Goal: Task Accomplishment & Management: Manage account settings

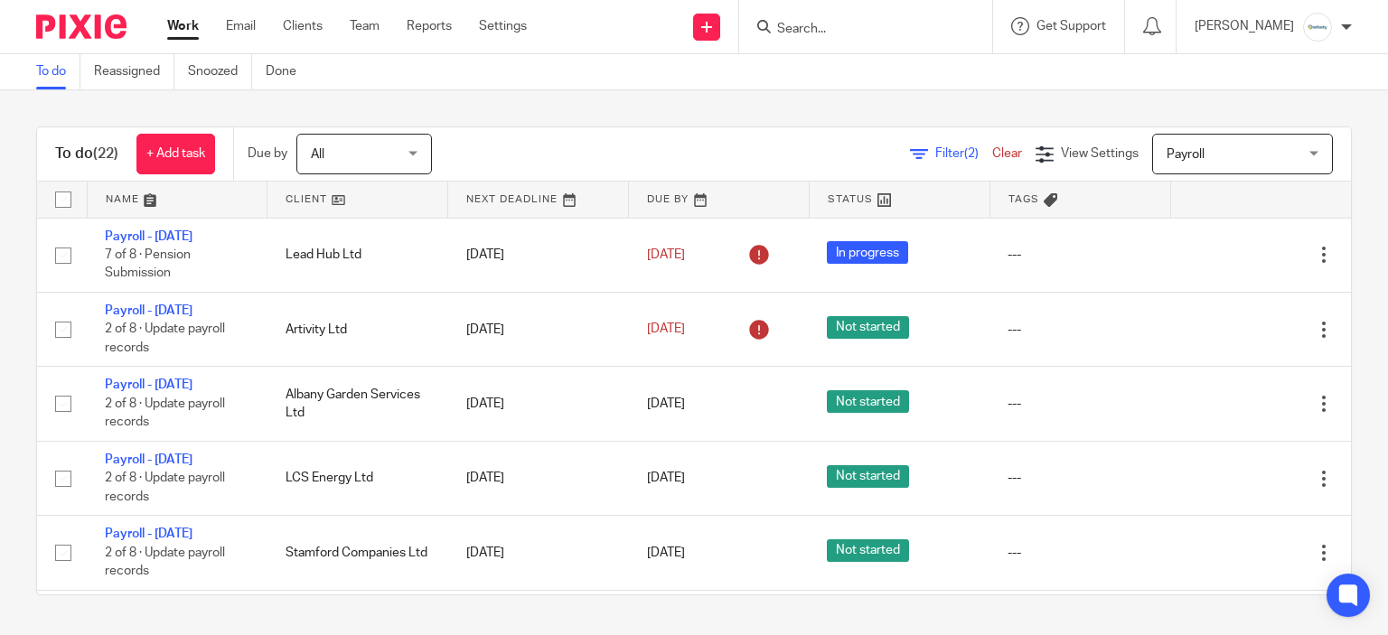
click at [320, 198] on link at bounding box center [357, 200] width 180 height 36
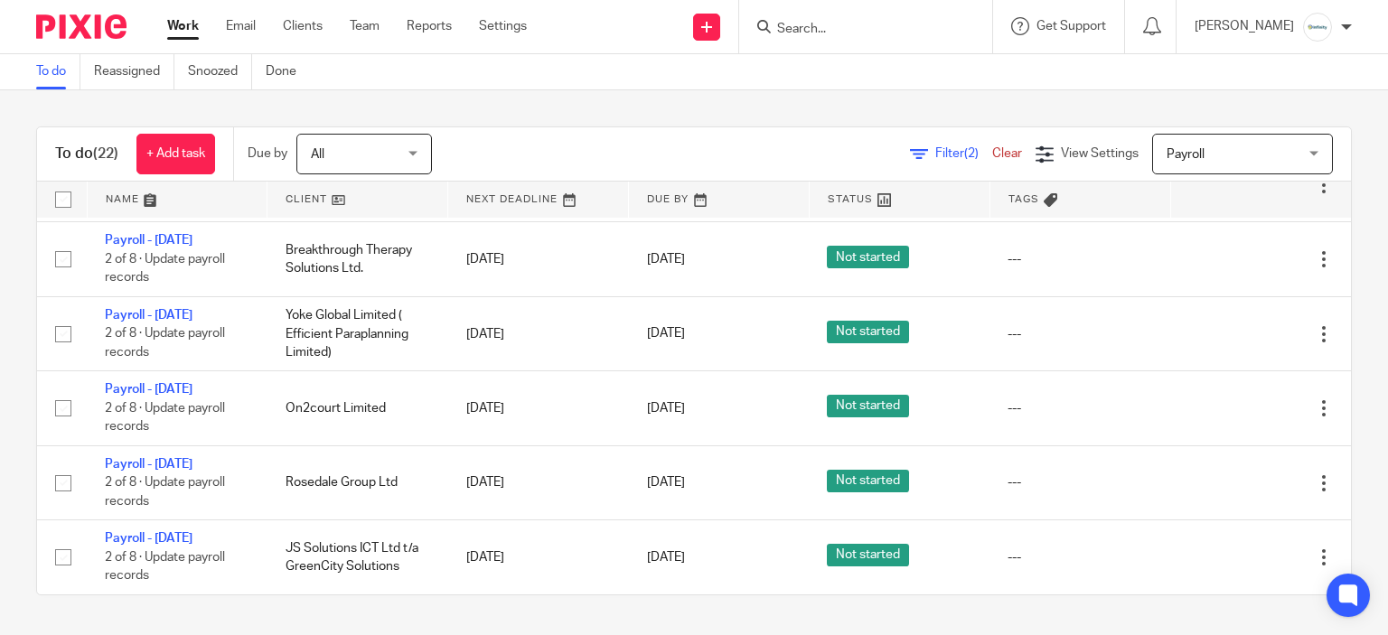
scroll to position [1389, 0]
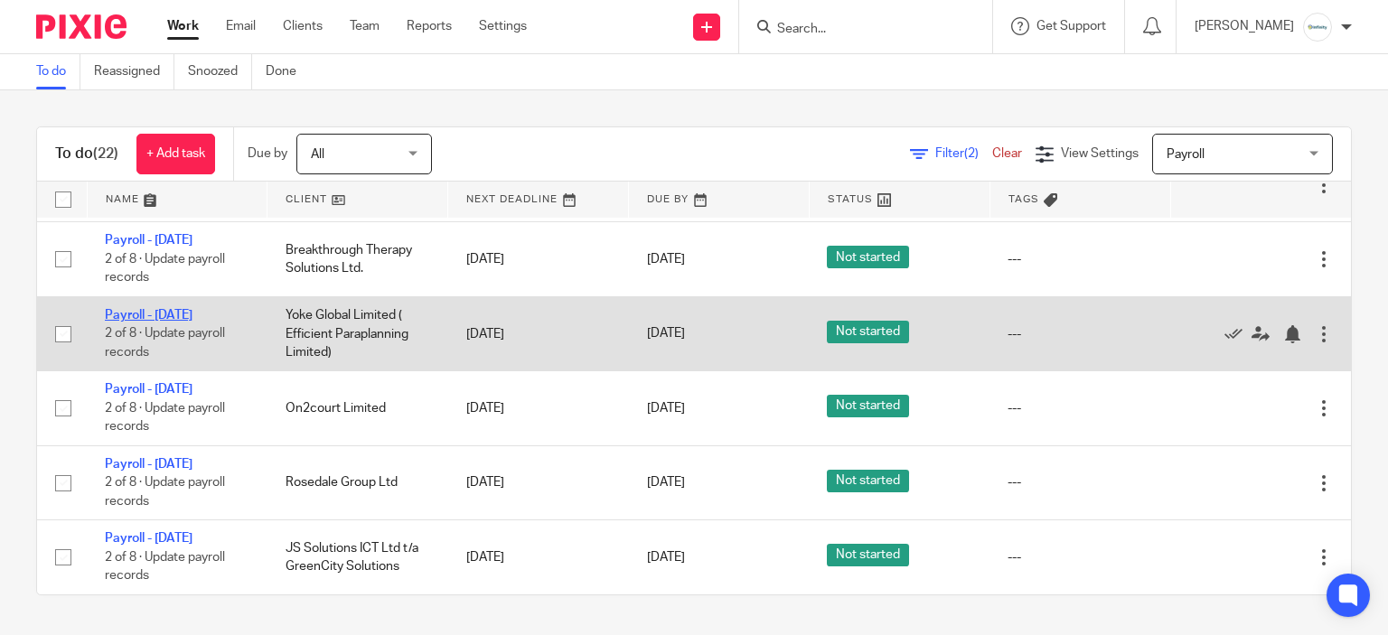
drag, startPoint x: 140, startPoint y: 501, endPoint x: 127, endPoint y: 511, distance: 16.8
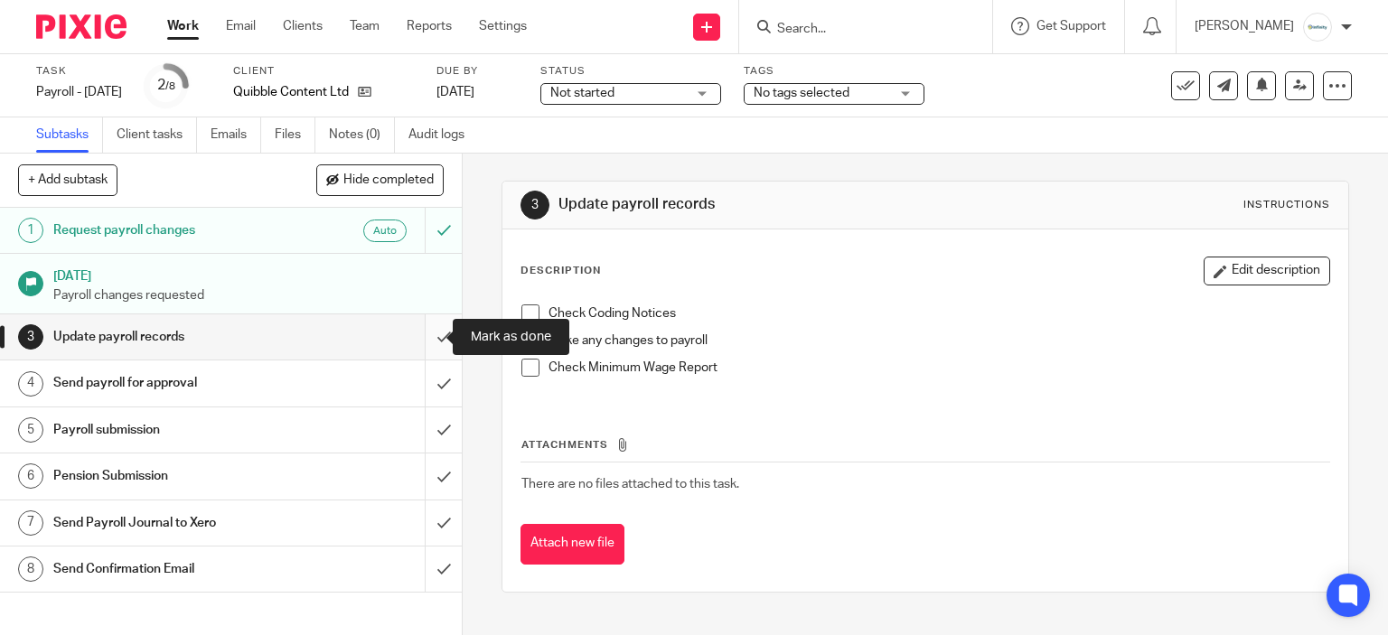
click at [437, 335] on input "submit" at bounding box center [231, 336] width 462 height 45
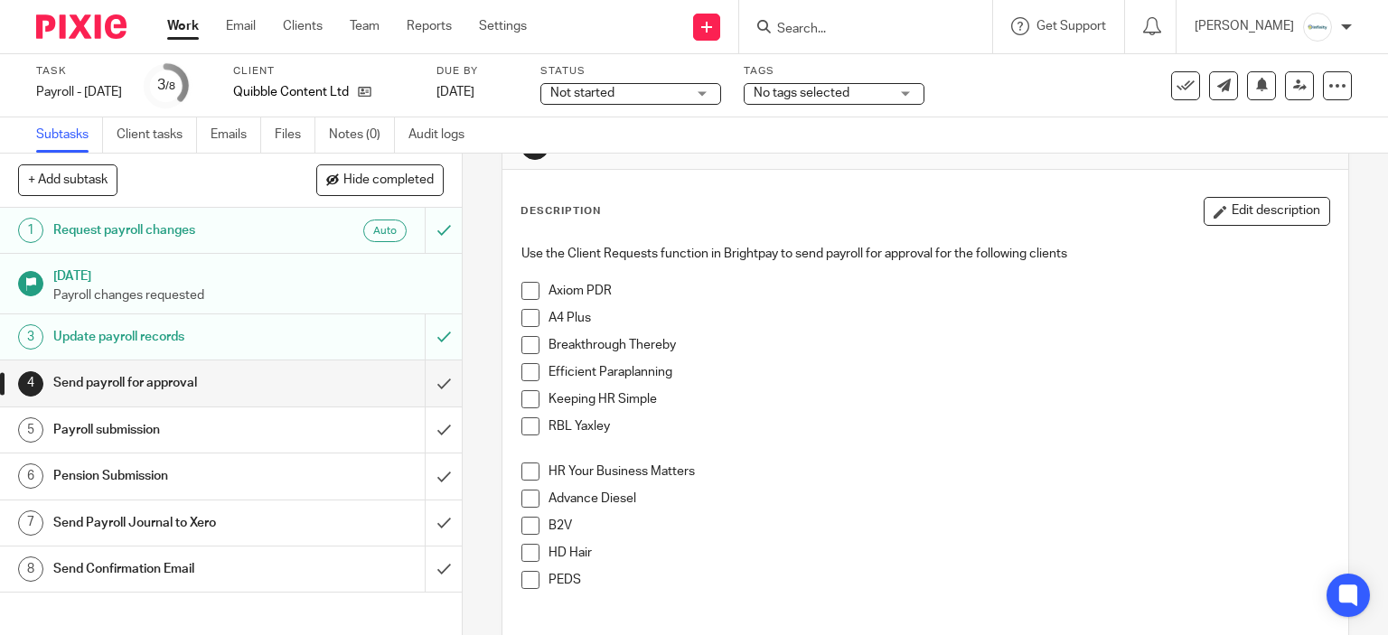
scroll to position [90, 0]
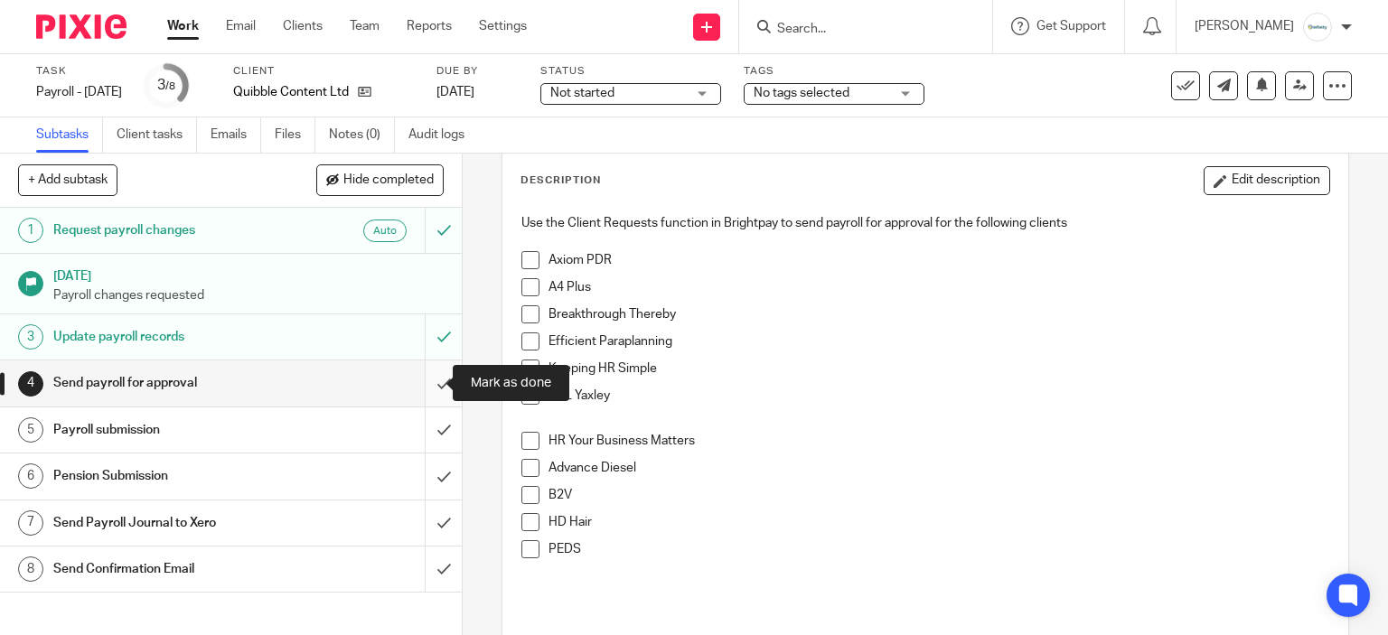
click at [415, 385] on input "submit" at bounding box center [231, 383] width 462 height 45
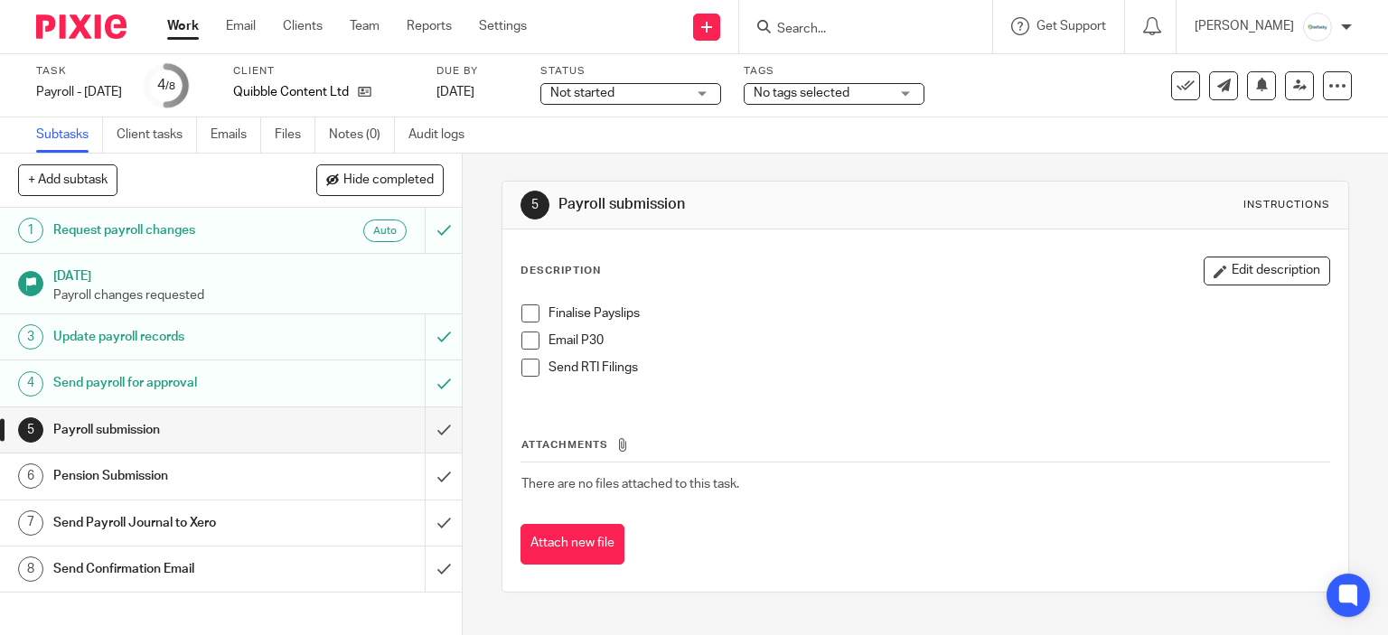
click at [527, 306] on span at bounding box center [530, 314] width 18 height 18
click at [530, 365] on span at bounding box center [530, 368] width 18 height 18
click at [521, 336] on span at bounding box center [530, 341] width 18 height 18
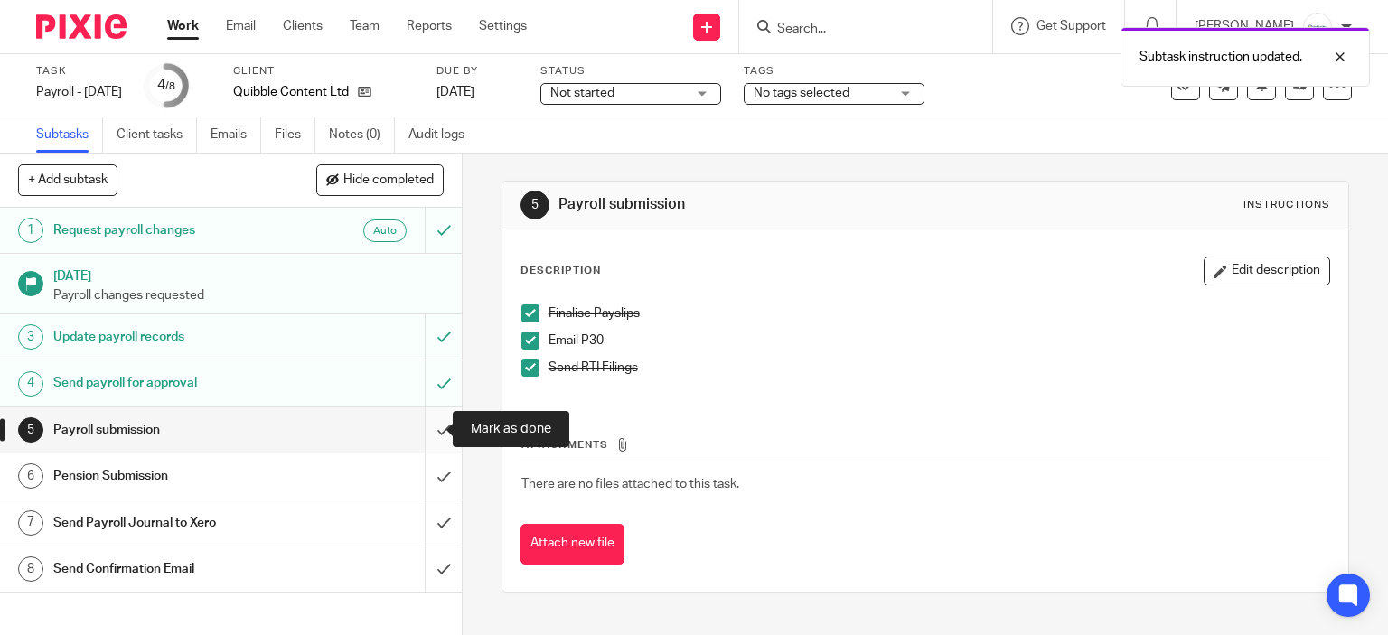
click at [425, 445] on input "submit" at bounding box center [231, 430] width 462 height 45
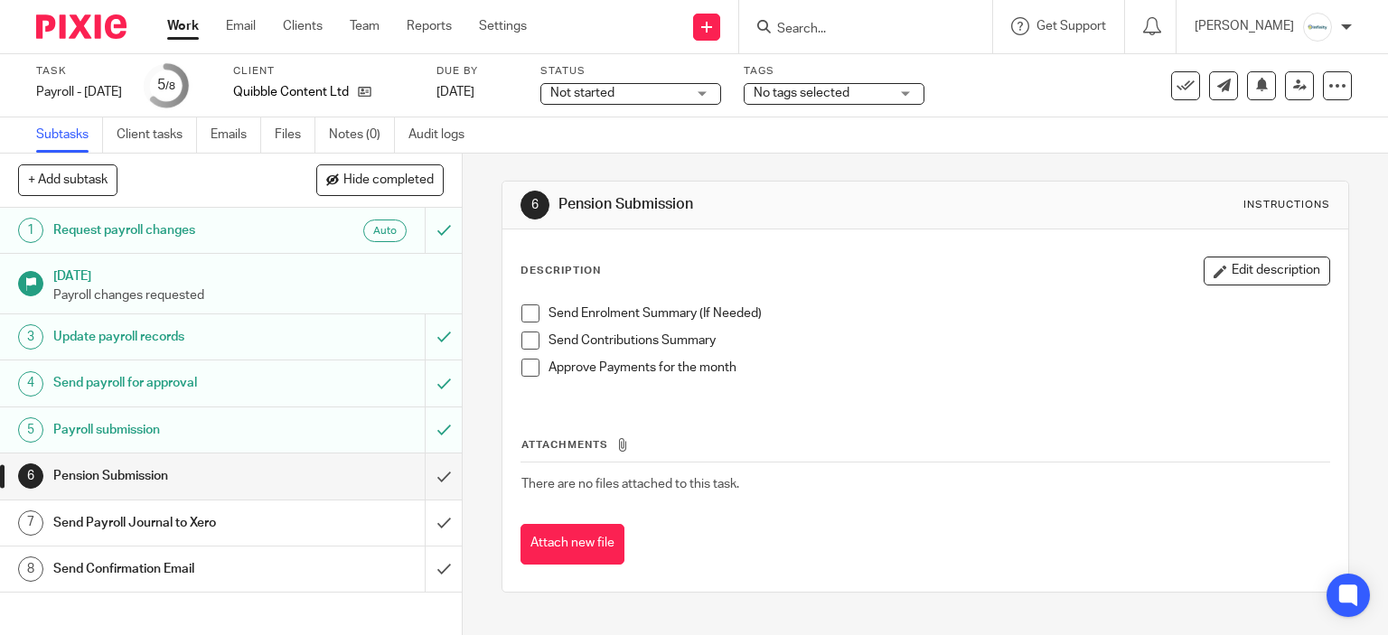
drag, startPoint x: 522, startPoint y: 310, endPoint x: 521, endPoint y: 320, distance: 10.0
click at [521, 310] on span at bounding box center [530, 314] width 18 height 18
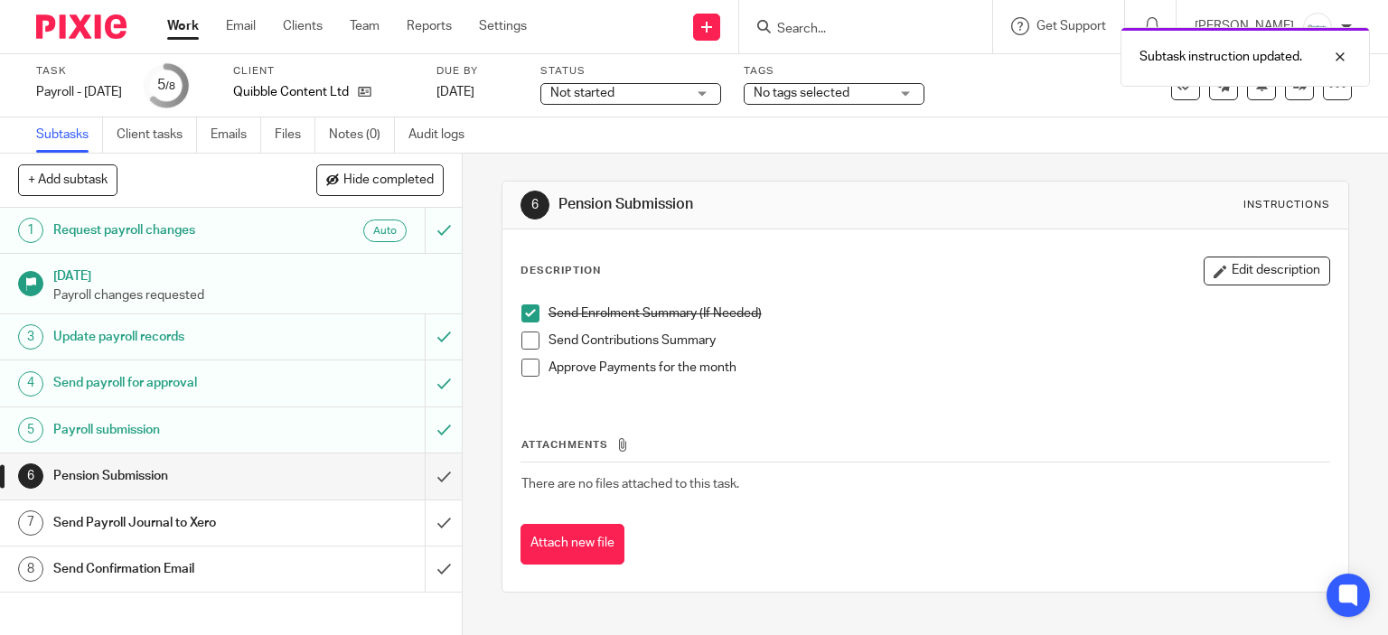
click at [521, 336] on span at bounding box center [530, 341] width 18 height 18
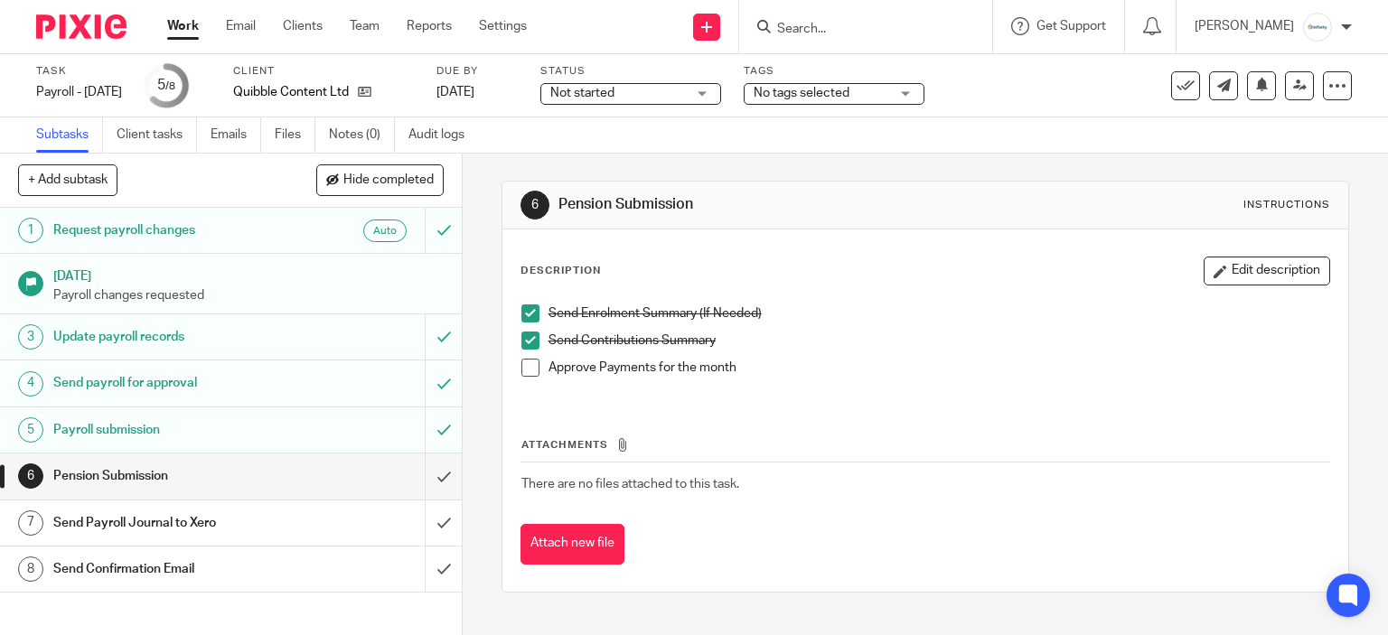
click at [535, 371] on li "Approve Payments for the month" at bounding box center [925, 372] width 809 height 27
click at [524, 363] on span at bounding box center [530, 368] width 18 height 18
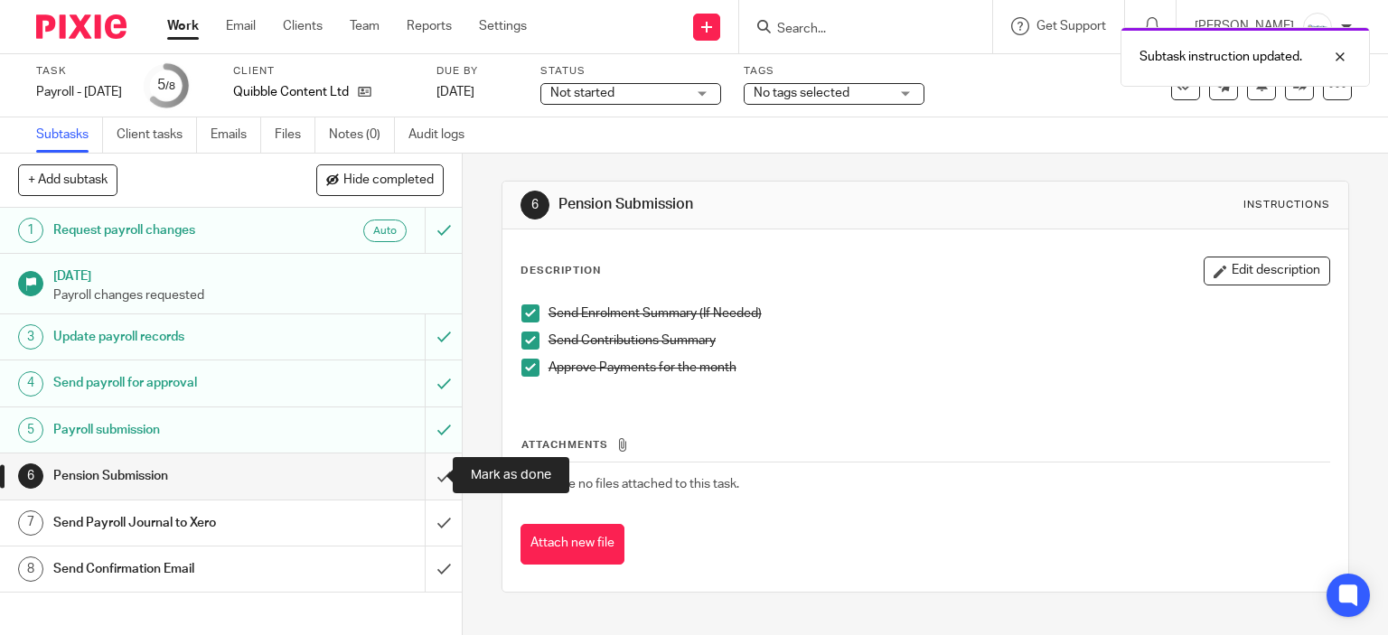
click at [424, 467] on input "submit" at bounding box center [231, 476] width 462 height 45
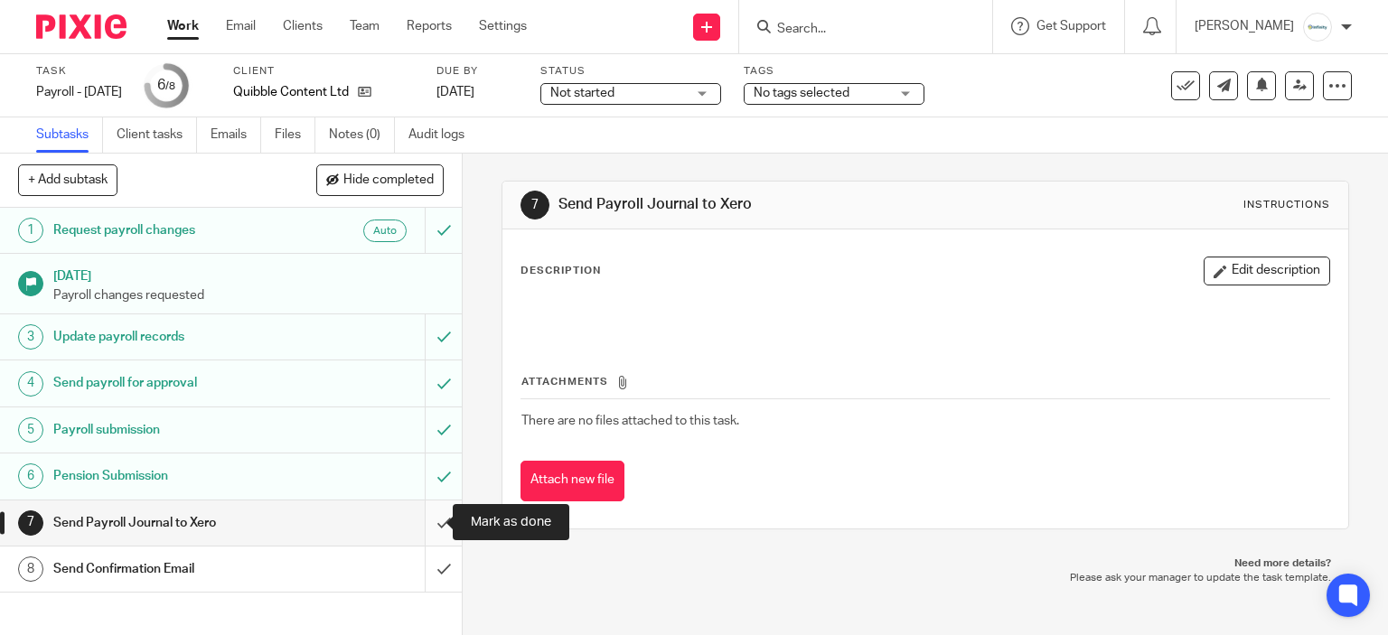
click at [430, 519] on input "submit" at bounding box center [231, 523] width 462 height 45
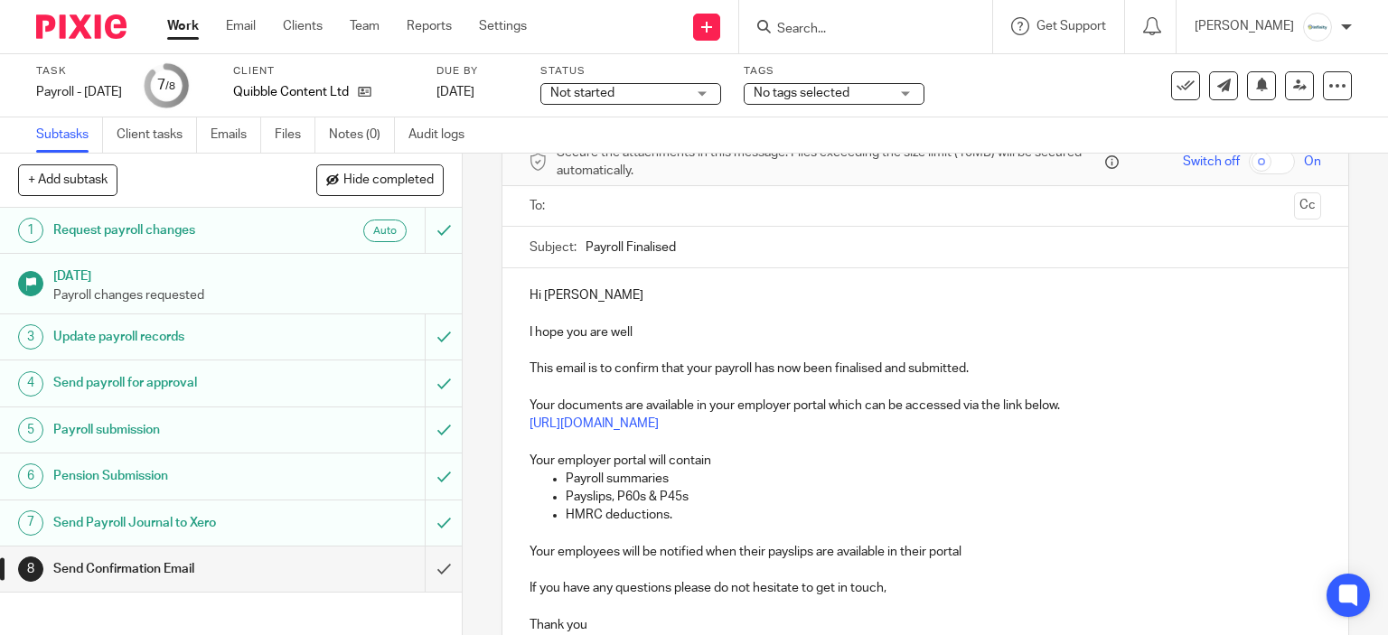
scroll to position [90, 0]
click at [631, 192] on ul at bounding box center [926, 207] width 736 height 30
click at [644, 205] on input "text" at bounding box center [925, 206] width 724 height 21
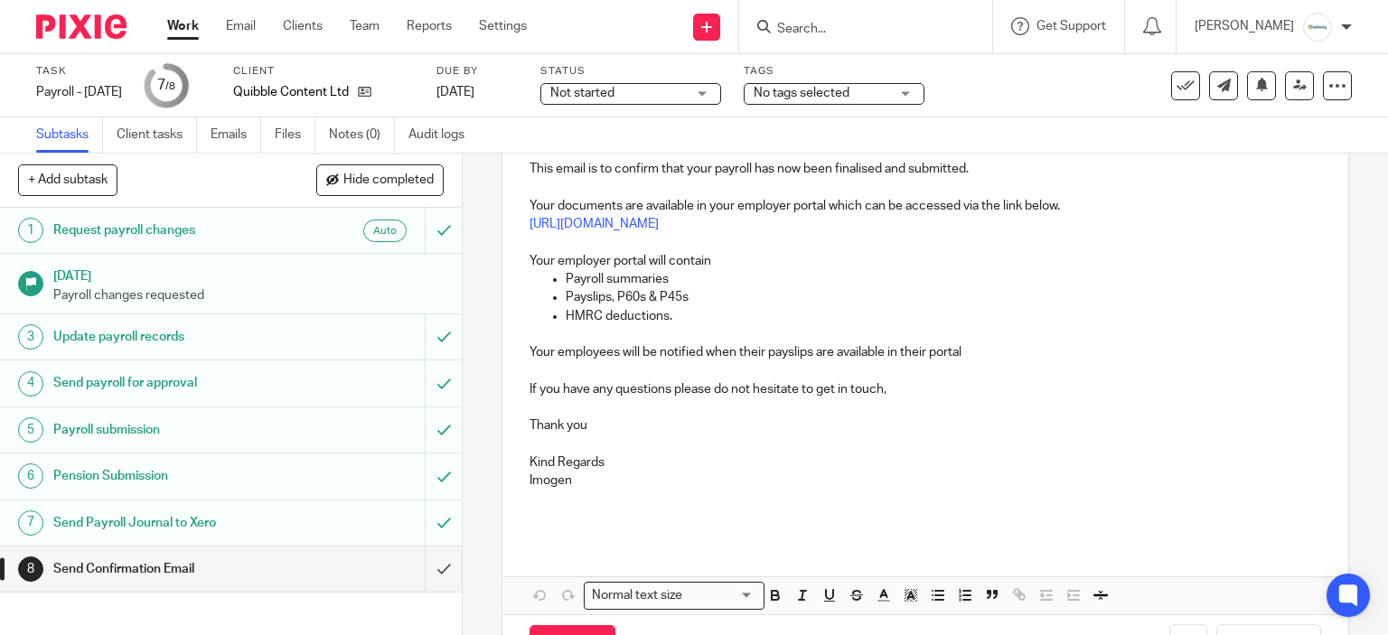
scroll to position [358, 0]
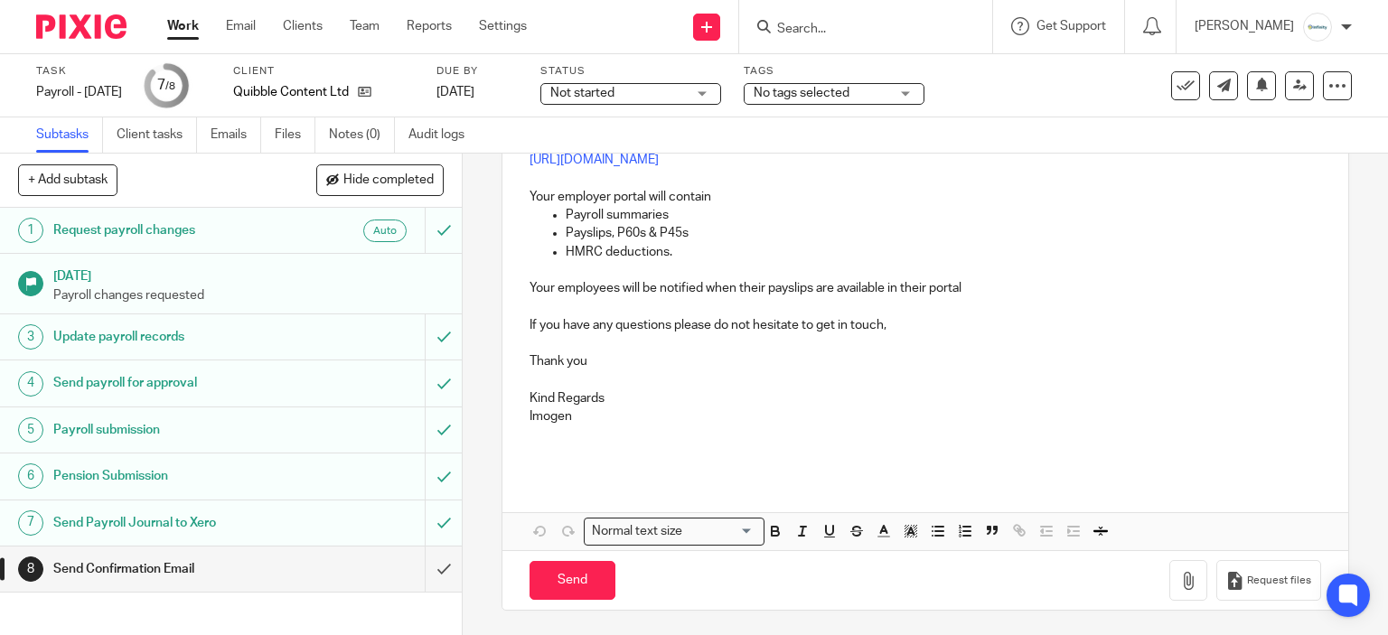
click at [557, 556] on div "Send You have unsaved changes Request files" at bounding box center [925, 580] width 847 height 60
click at [577, 577] on input "Send" at bounding box center [572, 580] width 86 height 39
type input "Sent"
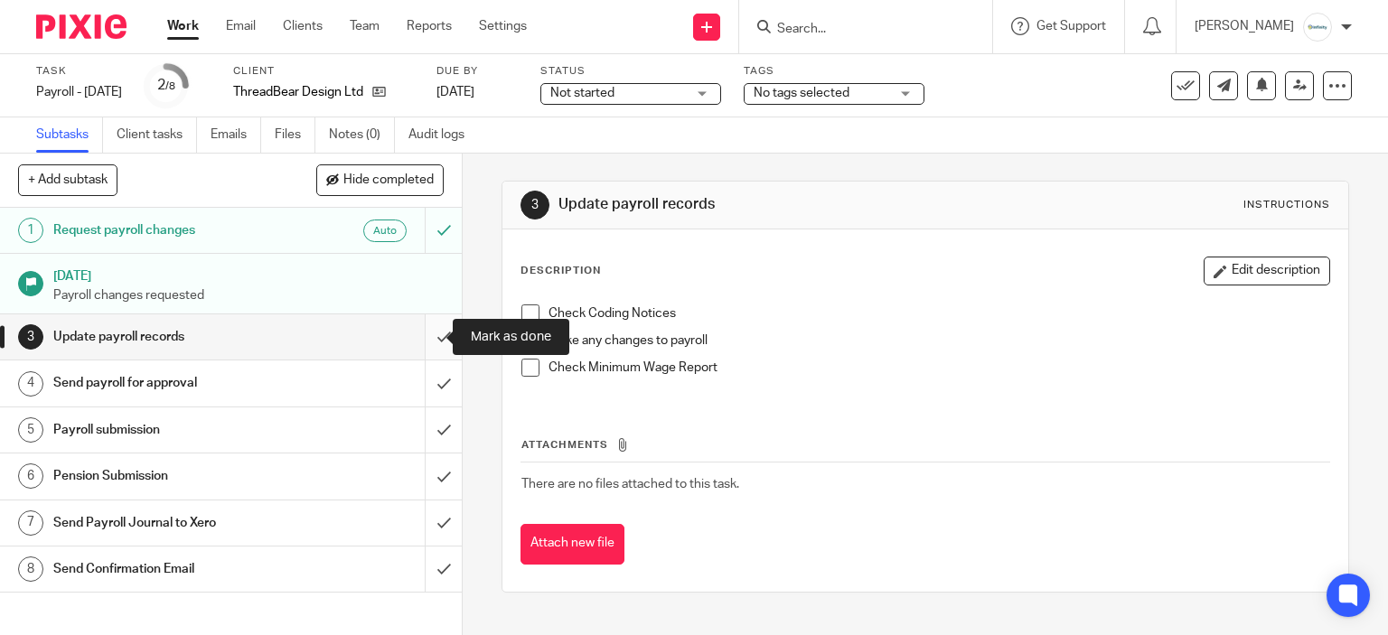
click at [424, 353] on input "submit" at bounding box center [231, 336] width 462 height 45
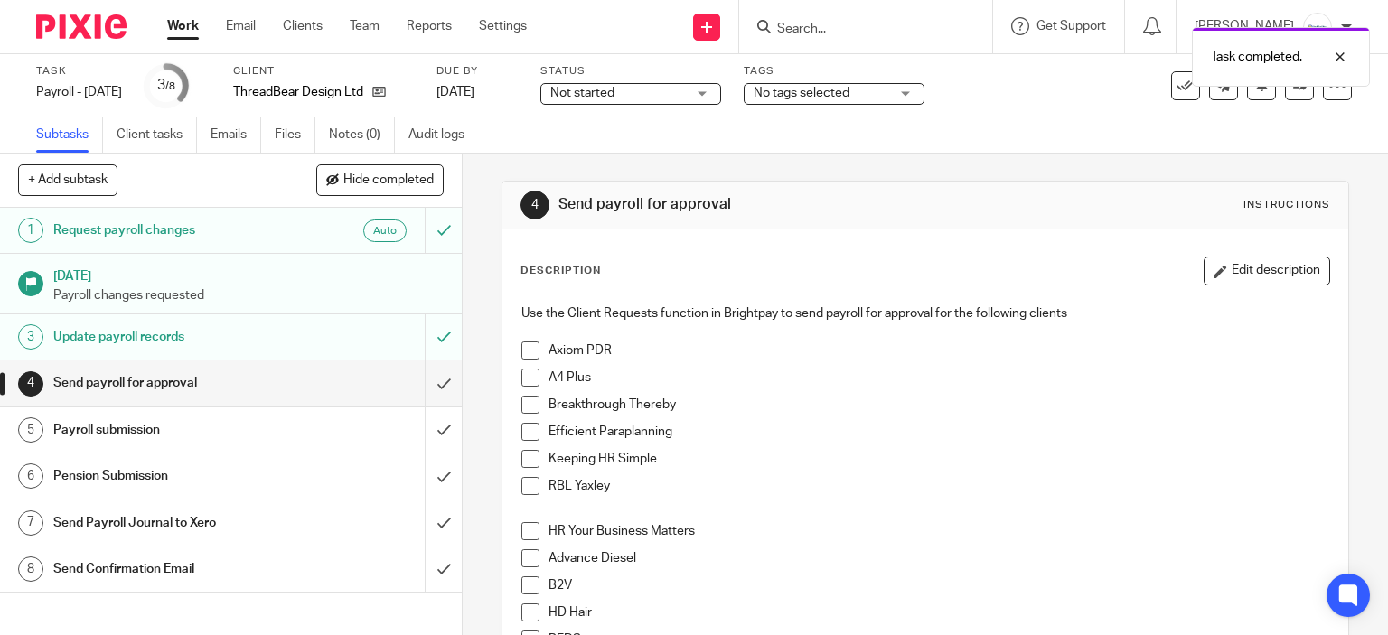
click at [420, 394] on input "submit" at bounding box center [231, 383] width 462 height 45
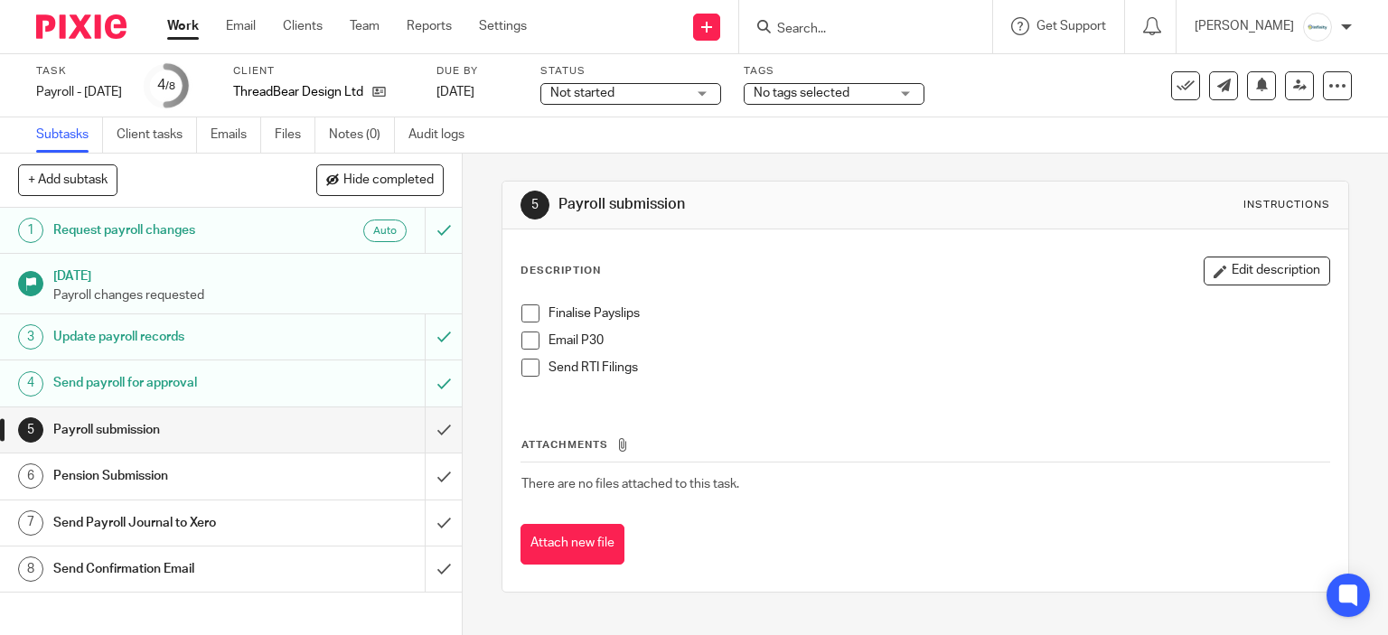
click at [532, 299] on div "Finalise Payslips Email P30 Send RTI Filings" at bounding box center [925, 347] width 827 height 104
click at [524, 312] on span at bounding box center [530, 314] width 18 height 18
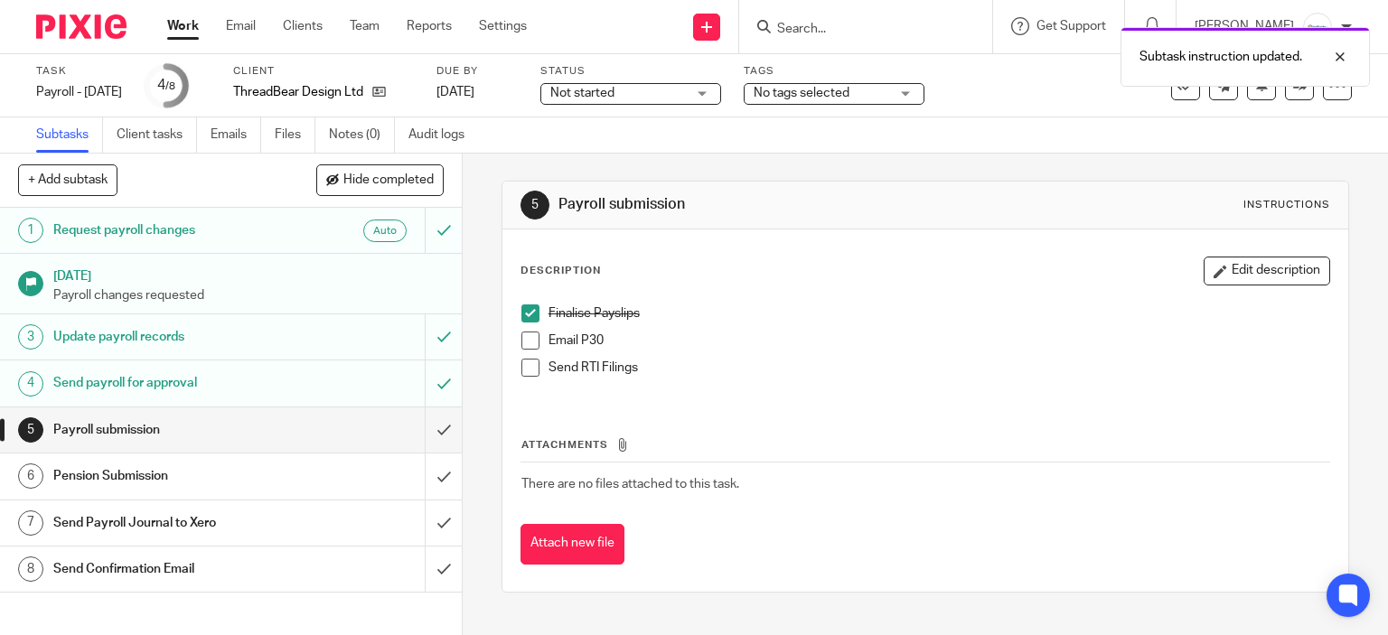
drag, startPoint x: 535, startPoint y: 363, endPoint x: 520, endPoint y: 366, distance: 14.7
click at [535, 362] on li "Send RTI Filings" at bounding box center [925, 372] width 809 height 27
click at [521, 368] on span at bounding box center [530, 368] width 18 height 18
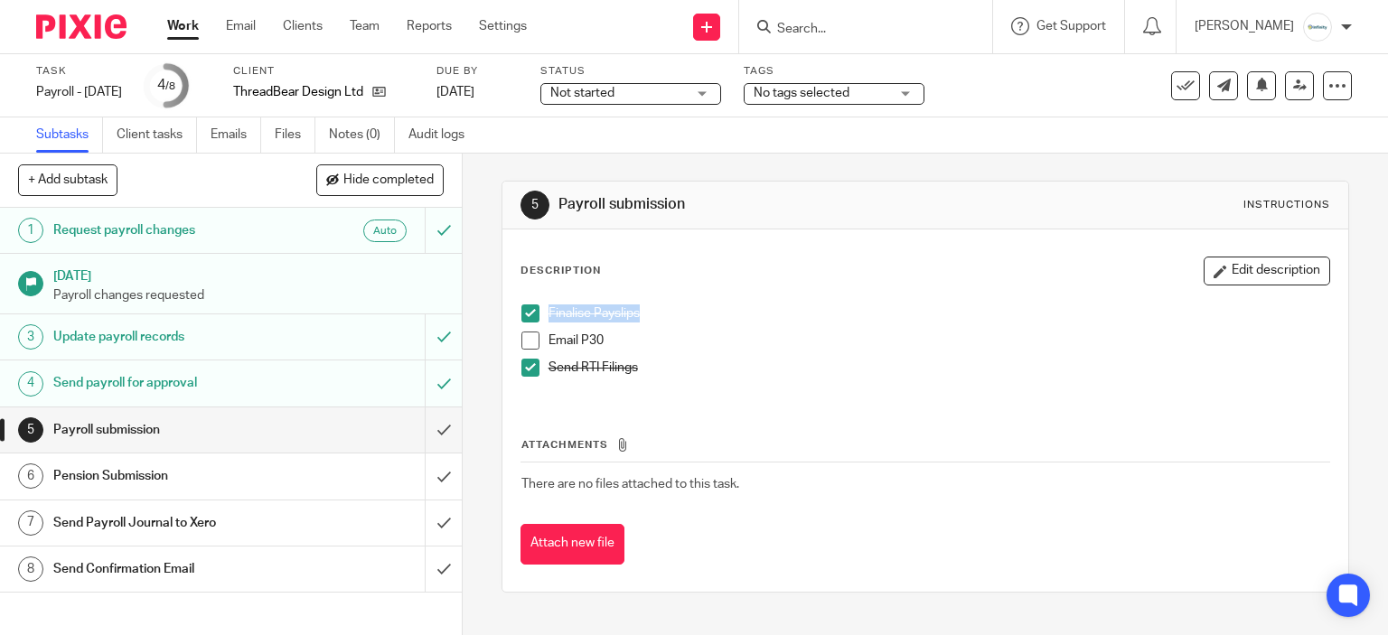
click at [533, 339] on li "Email P30" at bounding box center [925, 345] width 809 height 27
click at [521, 335] on span at bounding box center [530, 341] width 18 height 18
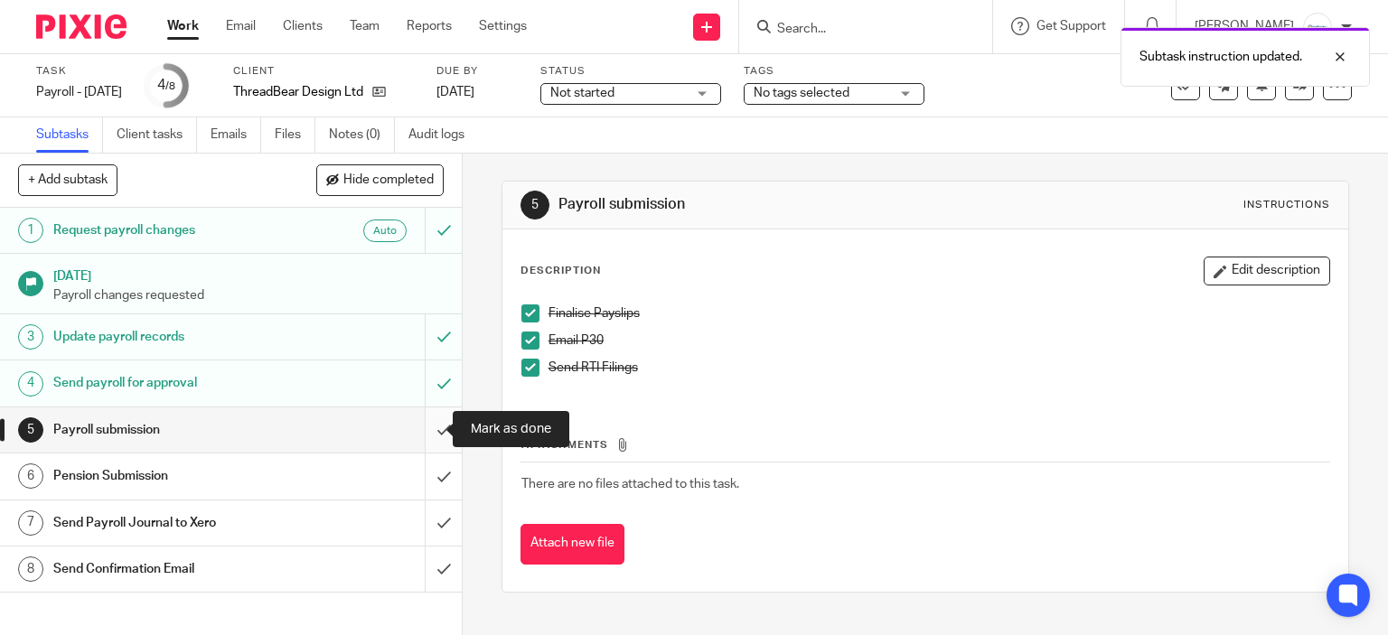
click at [425, 437] on input "submit" at bounding box center [231, 430] width 462 height 45
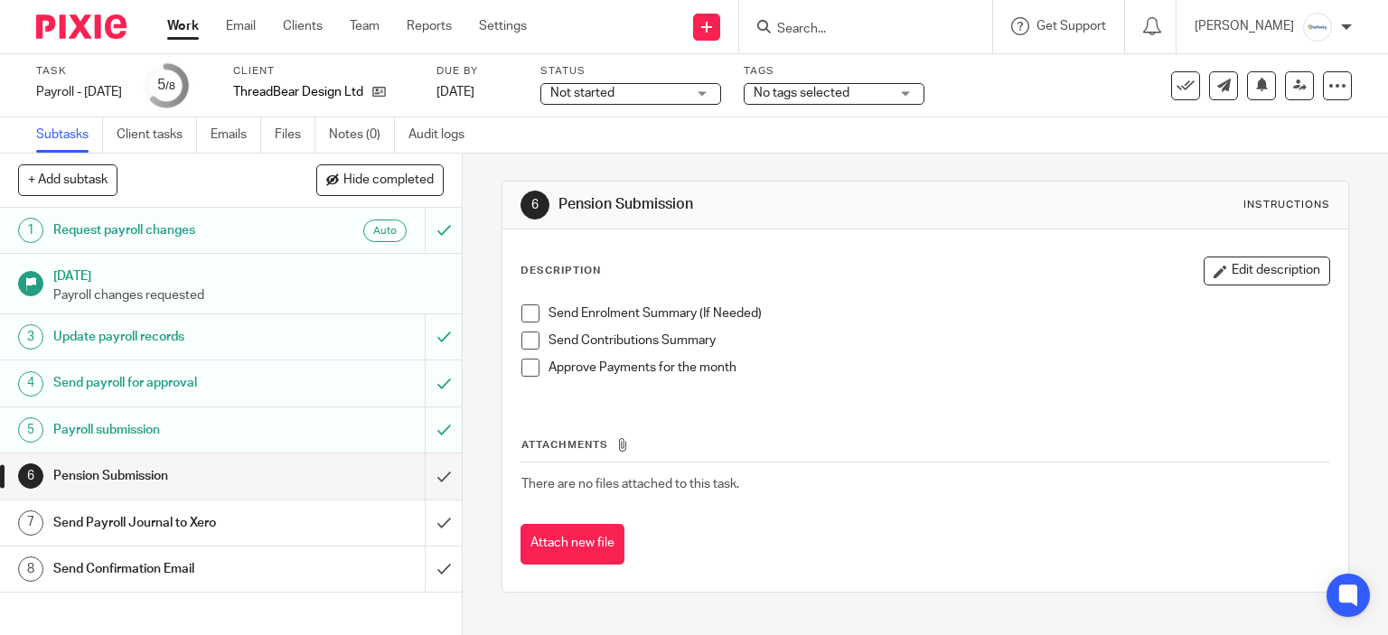
click at [521, 305] on span at bounding box center [530, 314] width 18 height 18
drag, startPoint x: 524, startPoint y: 308, endPoint x: 520, endPoint y: 325, distance: 17.5
click at [524, 309] on span at bounding box center [530, 314] width 18 height 18
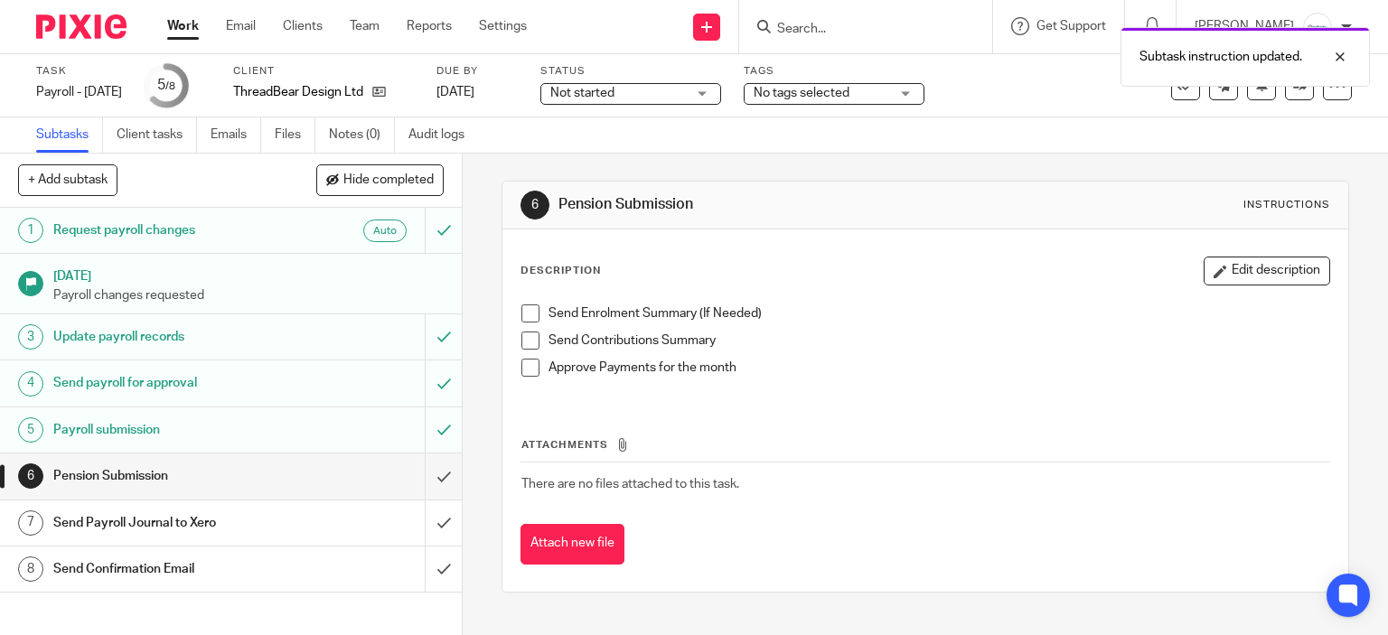
click at [526, 309] on span at bounding box center [530, 314] width 18 height 18
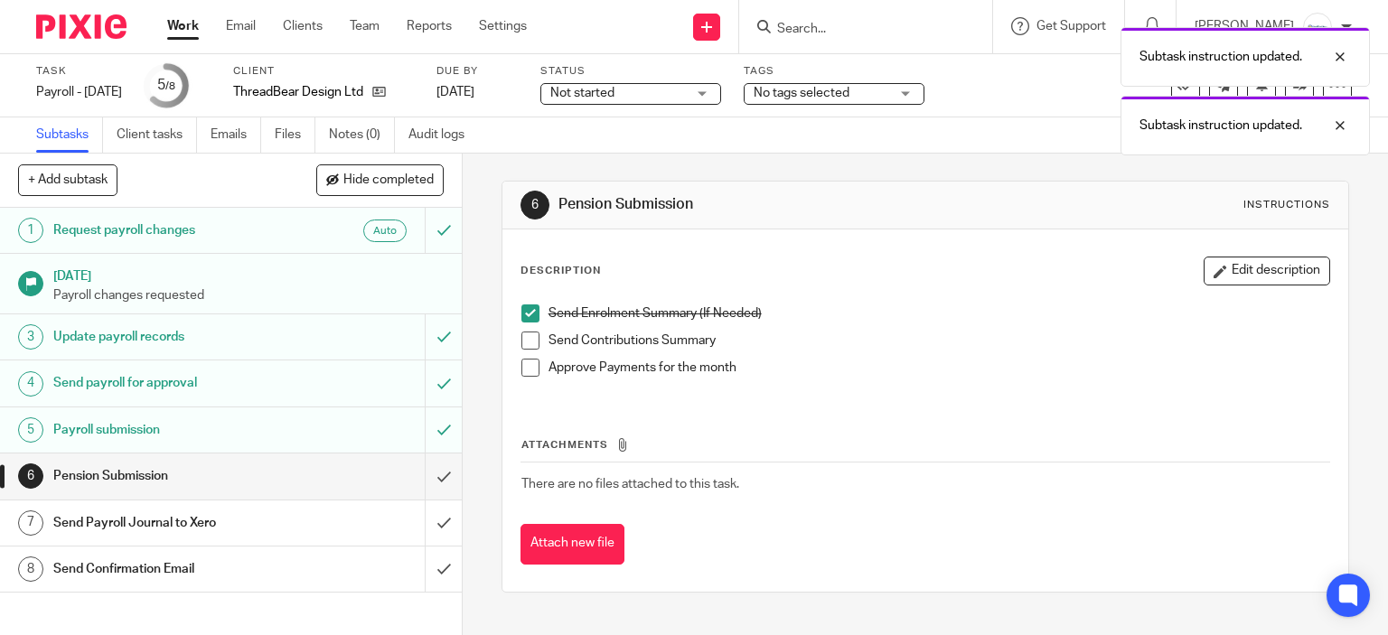
click at [527, 330] on li "Send Enrolment Summary (If Needed)" at bounding box center [925, 318] width 809 height 27
click at [528, 343] on span at bounding box center [530, 341] width 18 height 18
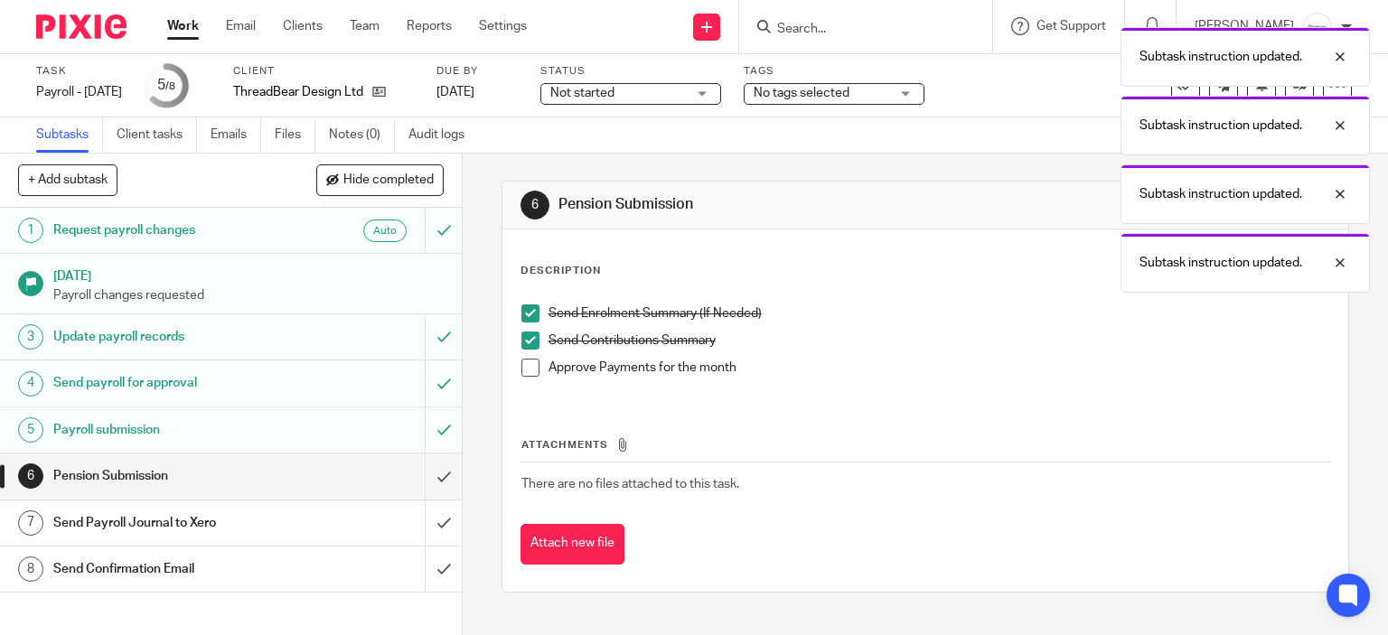
click at [529, 369] on span at bounding box center [530, 368] width 18 height 18
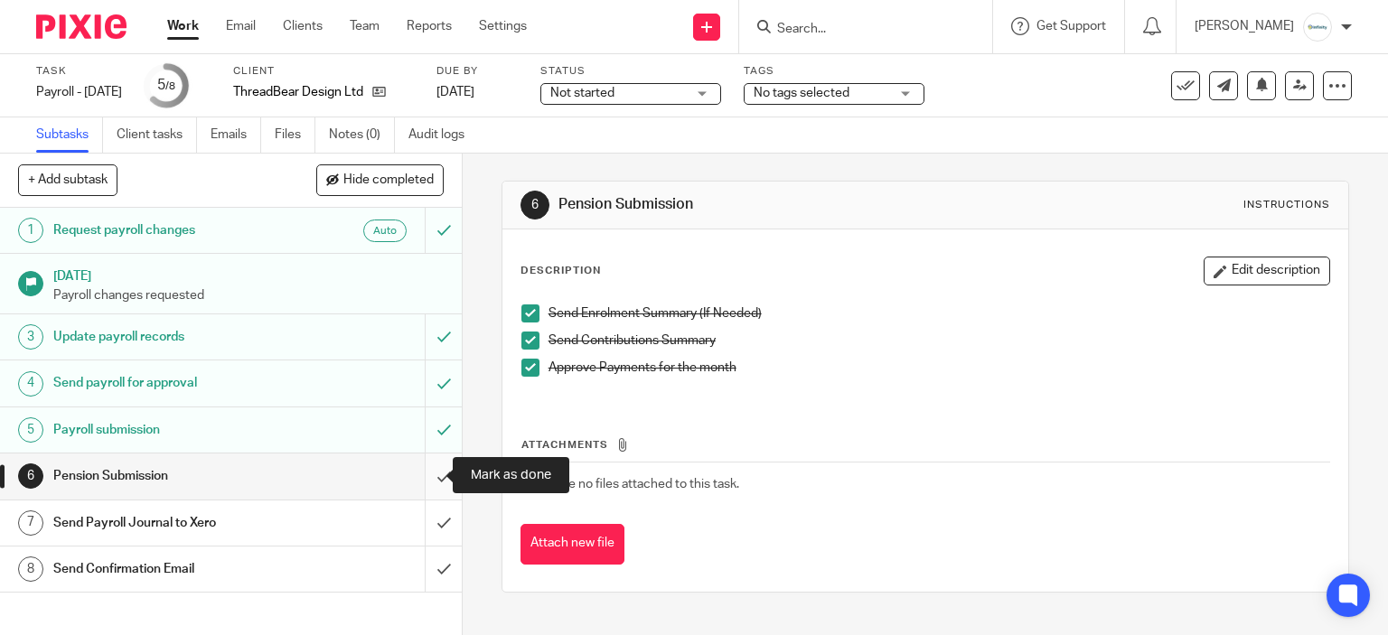
click at [435, 465] on input "submit" at bounding box center [231, 476] width 462 height 45
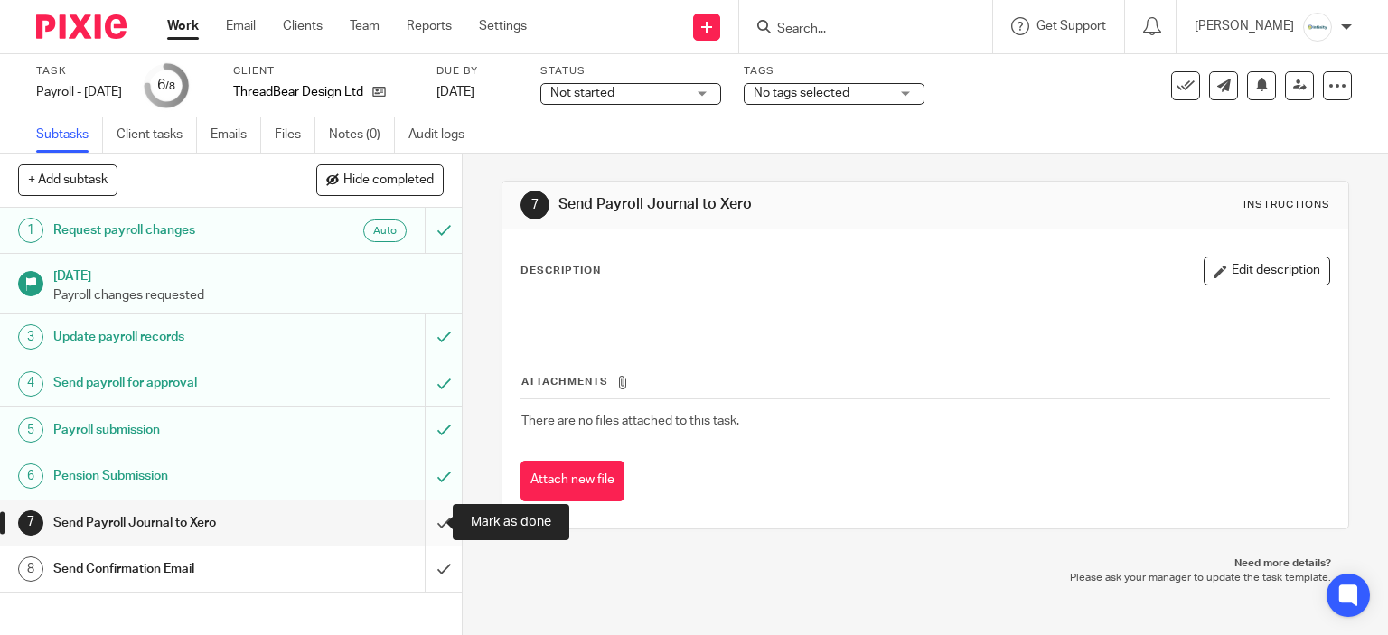
click at [417, 521] on input "submit" at bounding box center [231, 523] width 462 height 45
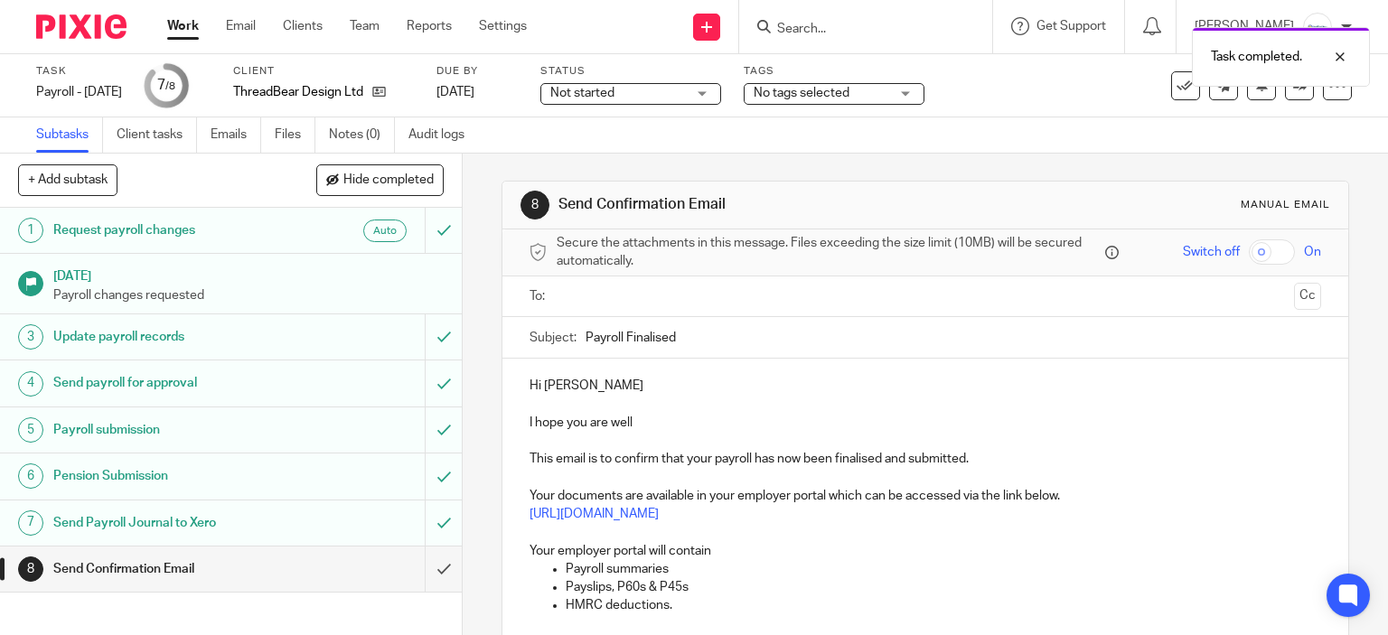
click at [886, 292] on input "text" at bounding box center [925, 296] width 724 height 21
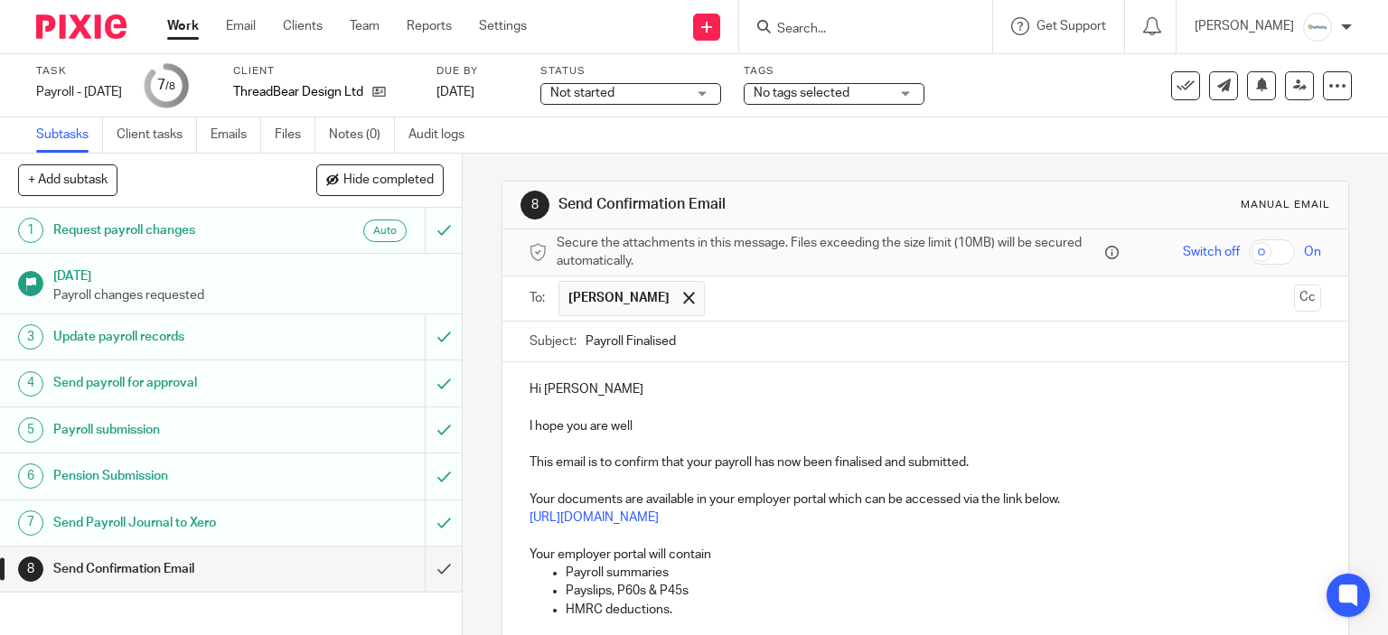
scroll to position [358, 0]
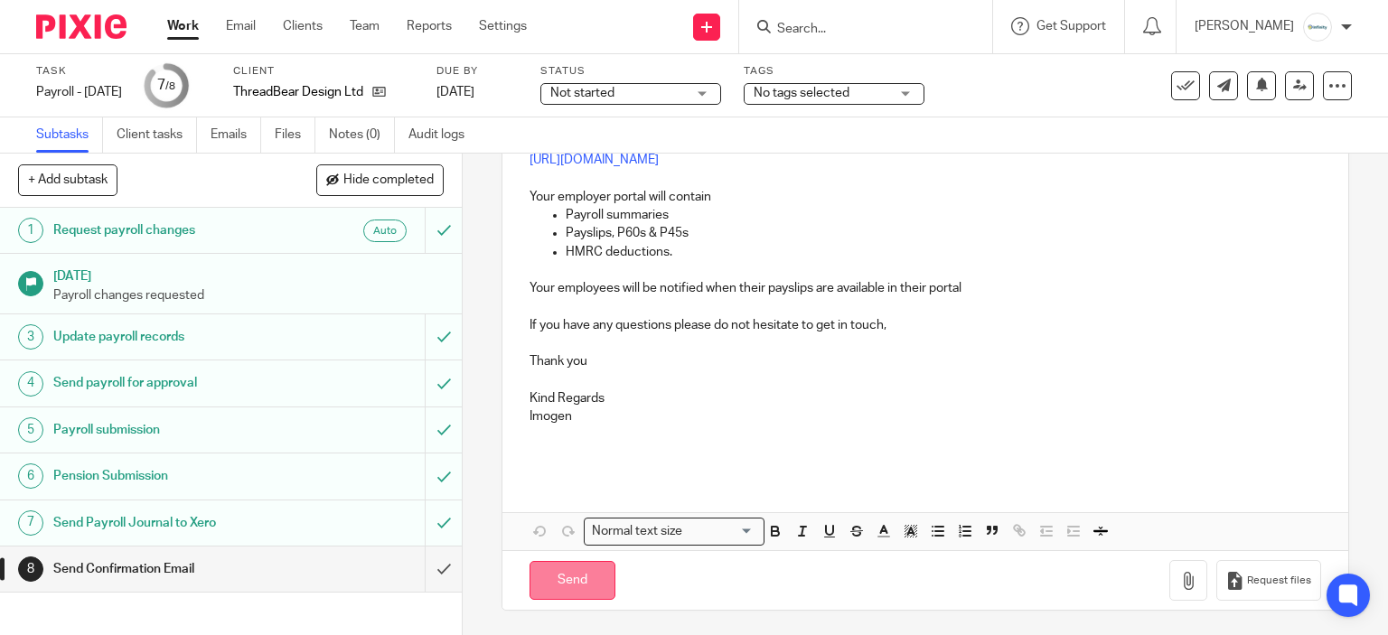
click at [529, 577] on input "Send" at bounding box center [572, 580] width 86 height 39
type input "Sent"
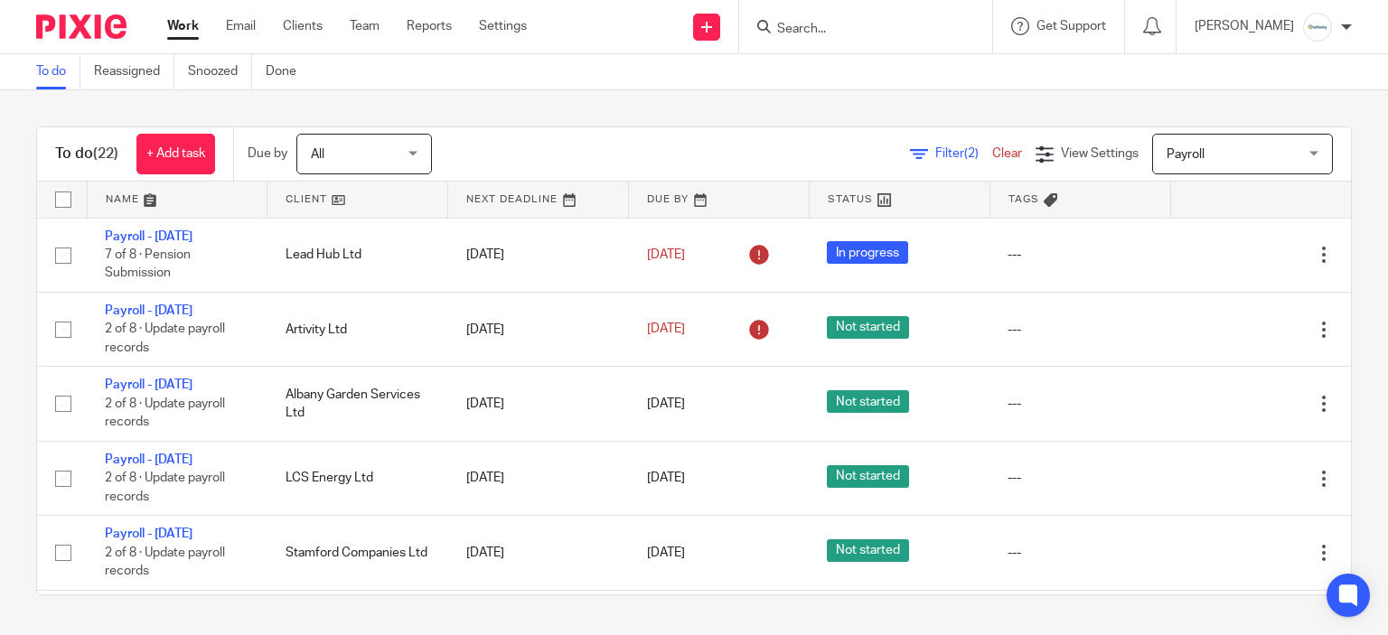
scroll to position [1389, 0]
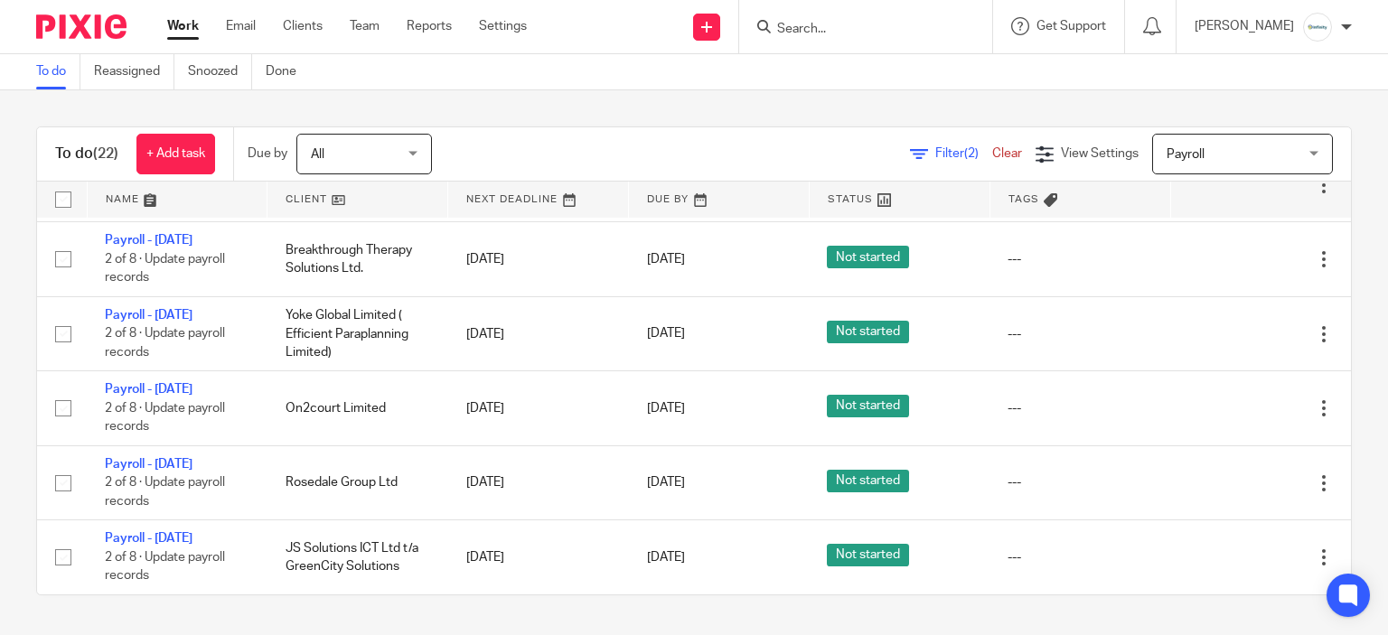
click at [802, 25] on input "Search" at bounding box center [856, 30] width 163 height 16
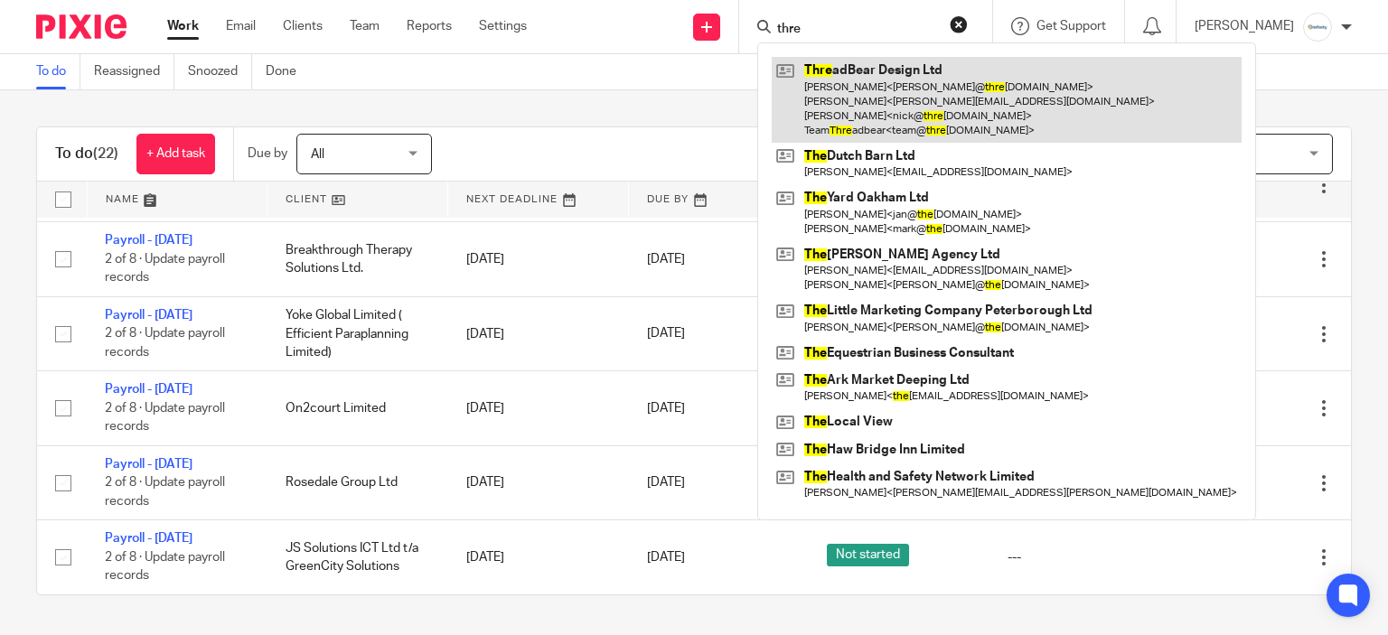
type input "thre"
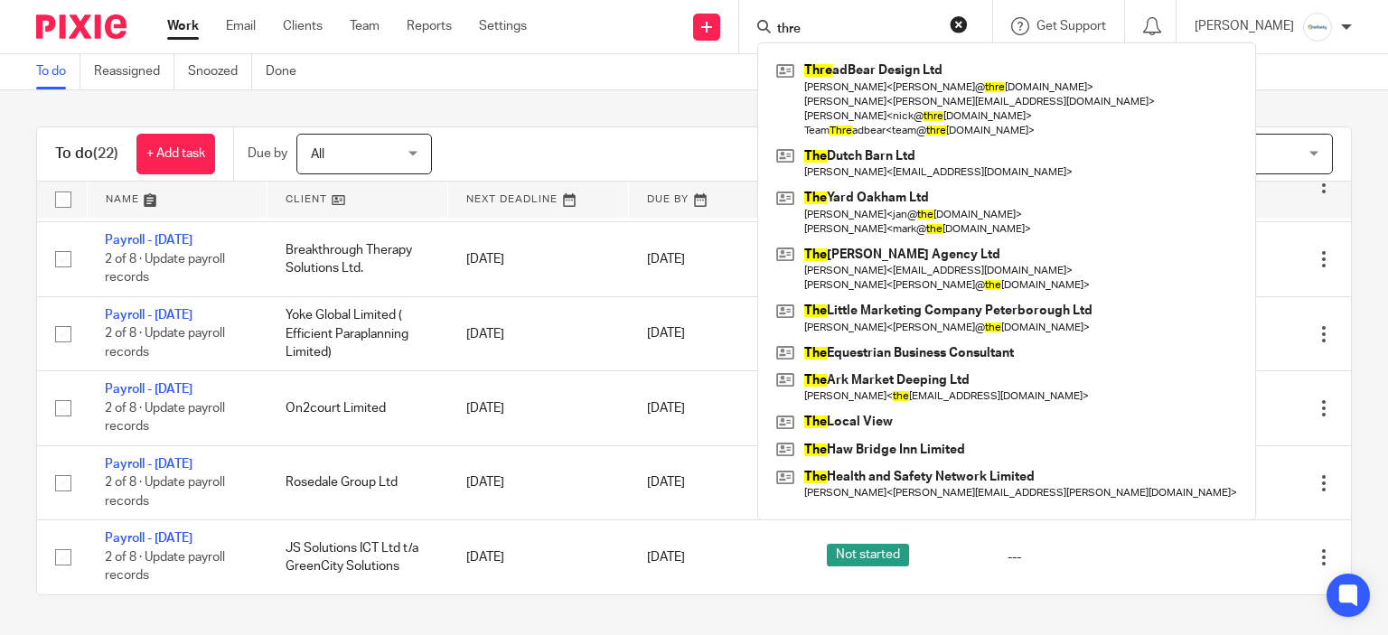
click at [623, 57] on div "To do Reassigned Snoozed Done" at bounding box center [694, 72] width 1388 height 36
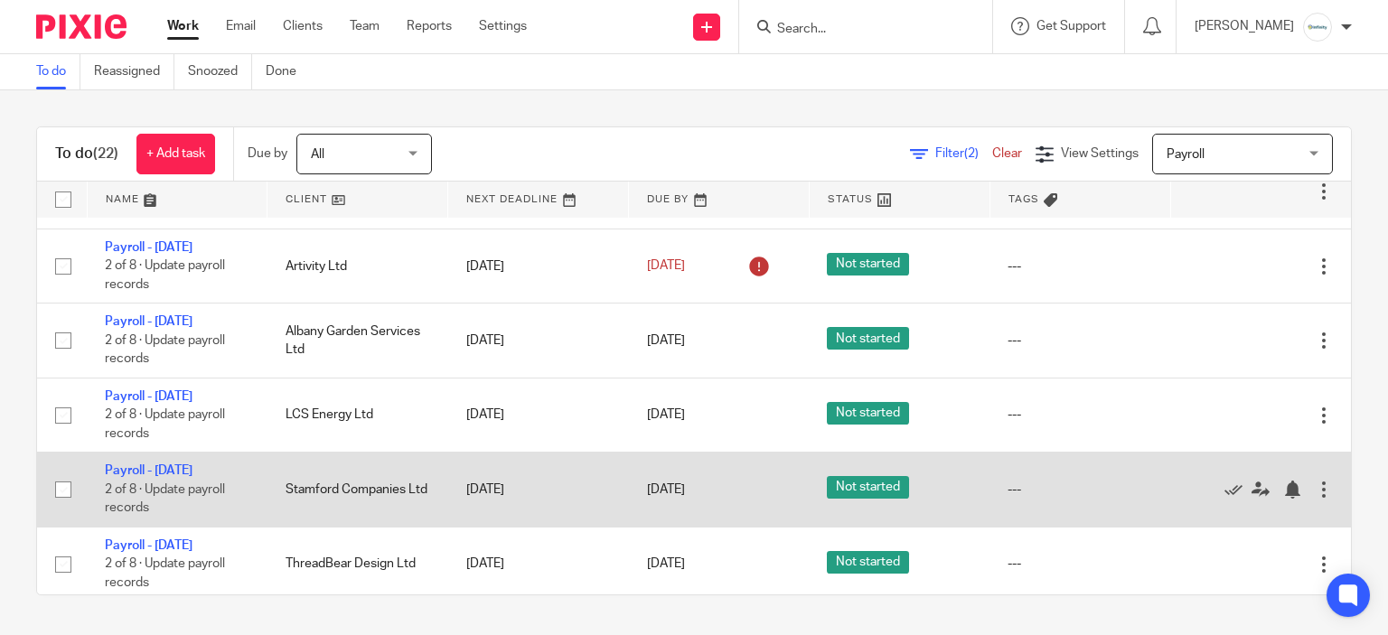
scroll to position [0, 0]
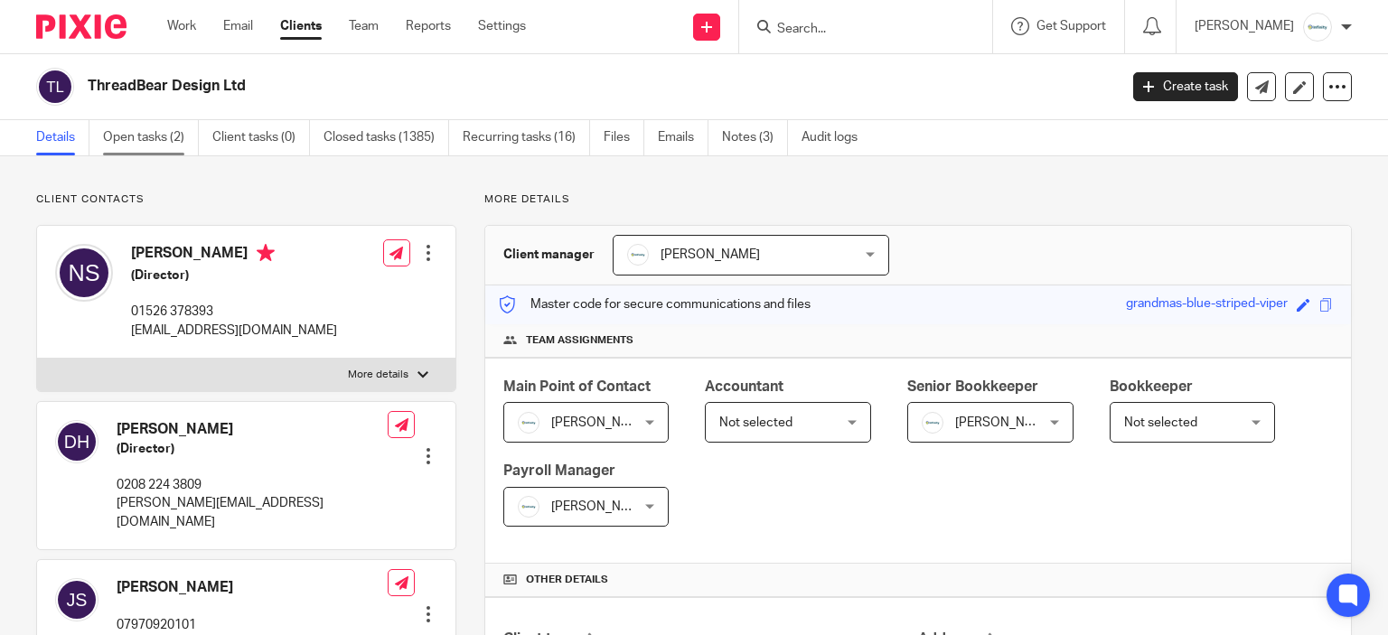
click at [133, 133] on link "Open tasks (2)" at bounding box center [151, 137] width 96 height 35
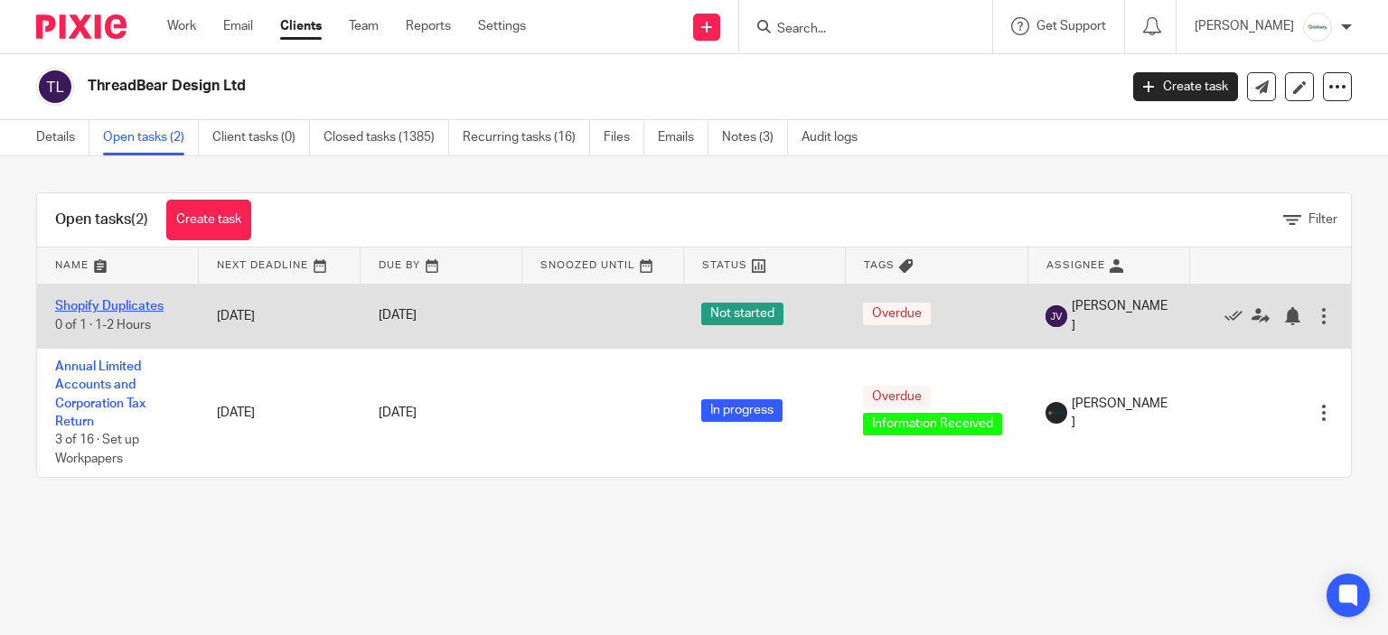
click at [128, 306] on link "Shopify Duplicates" at bounding box center [109, 306] width 108 height 13
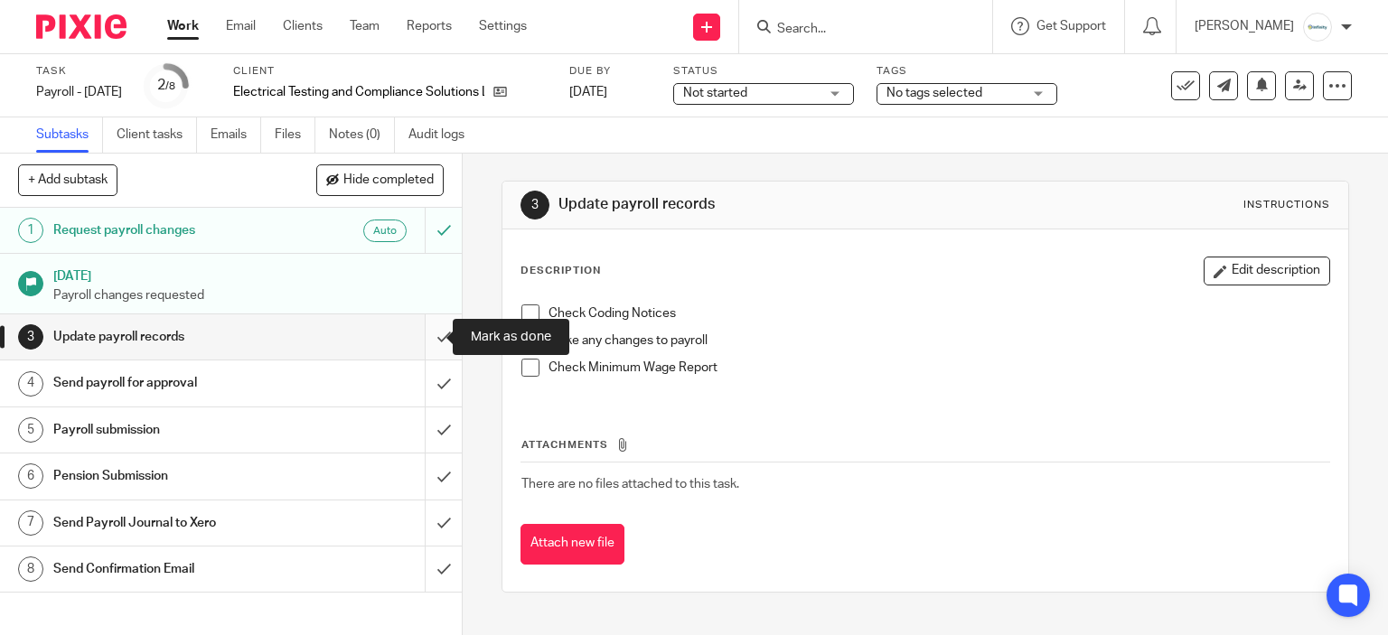
click at [436, 330] on input "submit" at bounding box center [231, 336] width 462 height 45
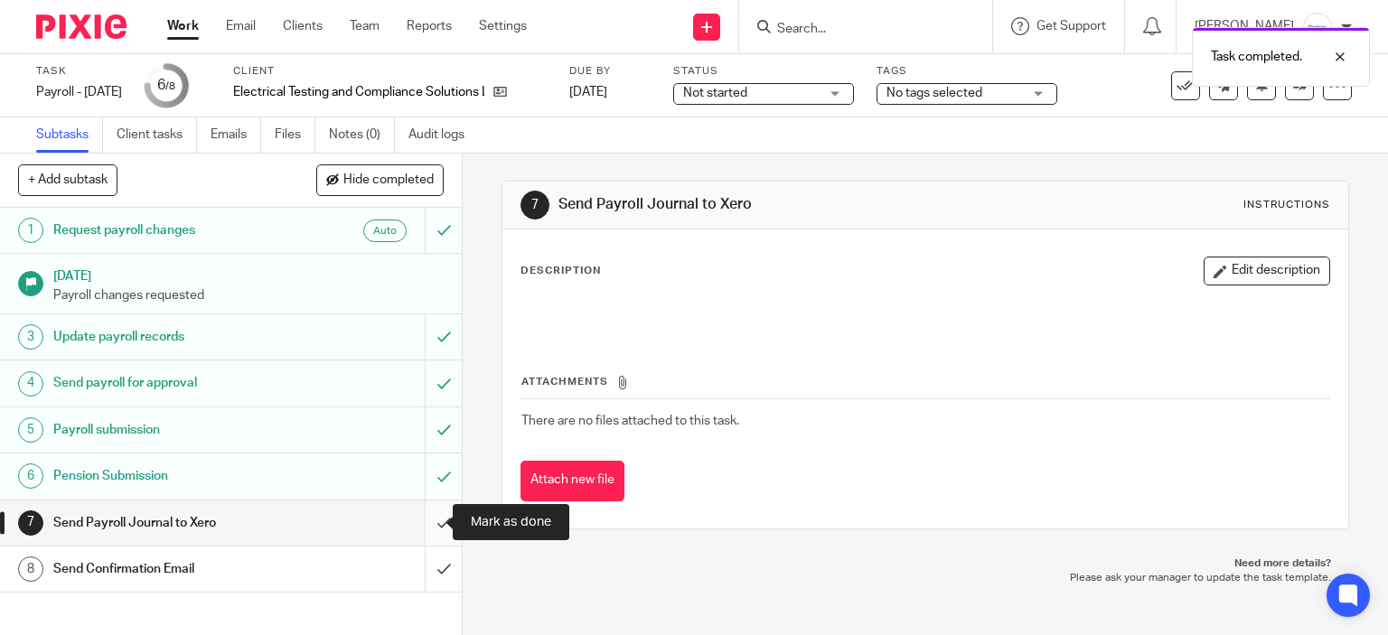
click at [416, 520] on input "submit" at bounding box center [231, 523] width 462 height 45
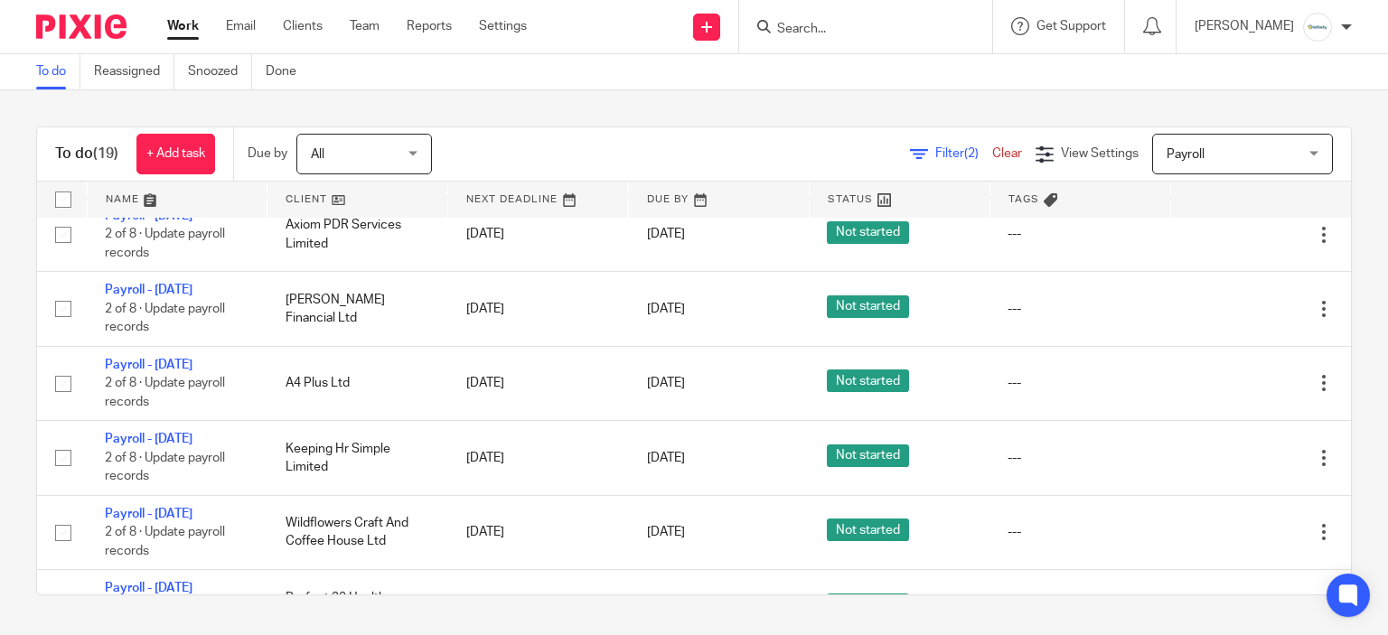
scroll to position [633, 0]
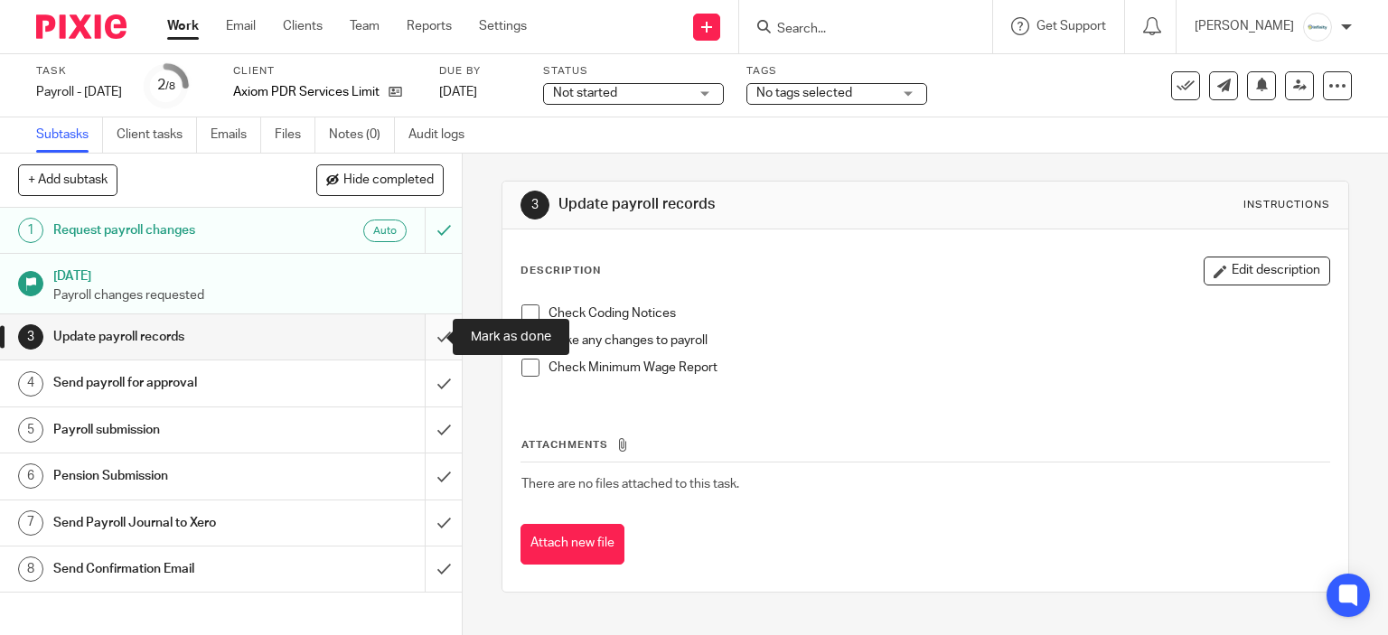
click at [426, 325] on input "submit" at bounding box center [231, 336] width 462 height 45
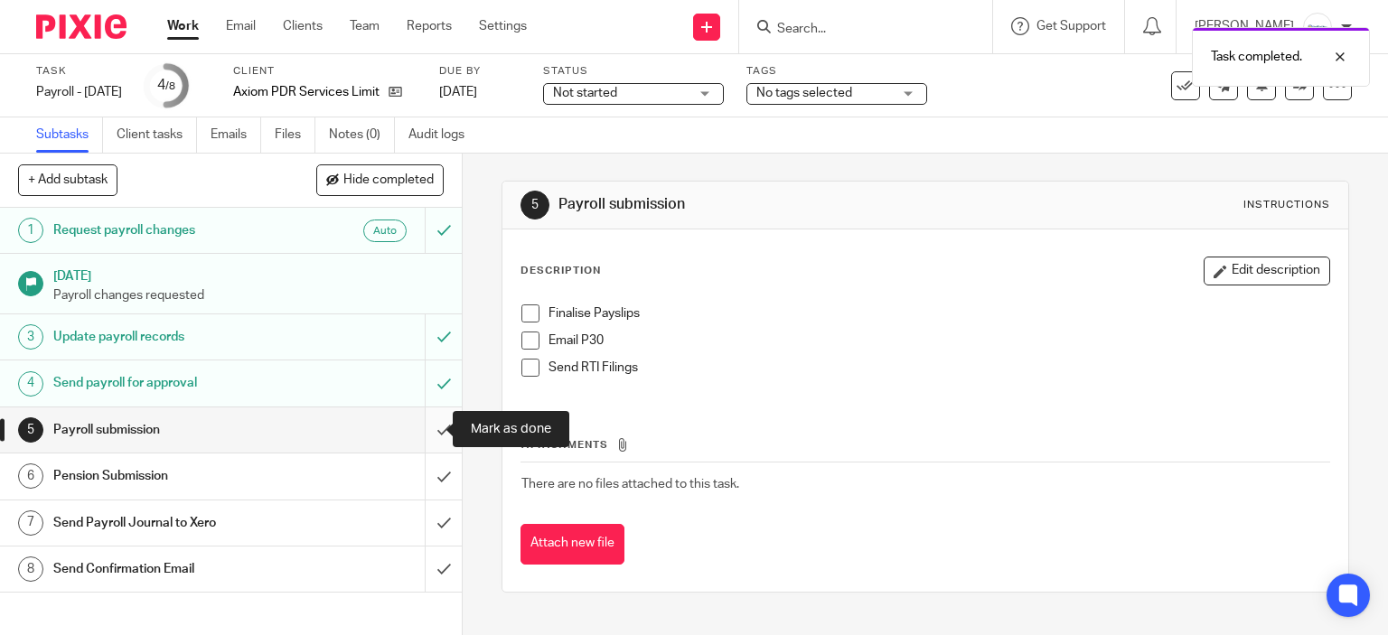
click at [428, 422] on input "submit" at bounding box center [231, 430] width 462 height 45
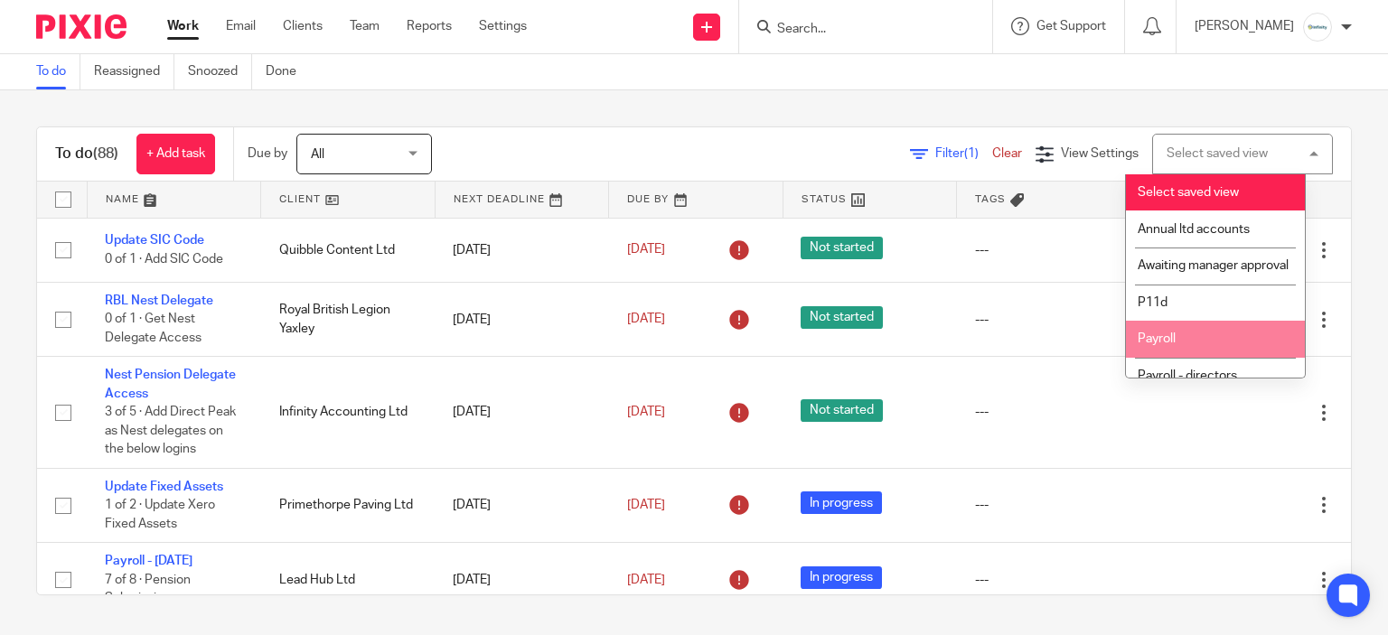
click at [1171, 358] on li "Payroll" at bounding box center [1215, 339] width 179 height 37
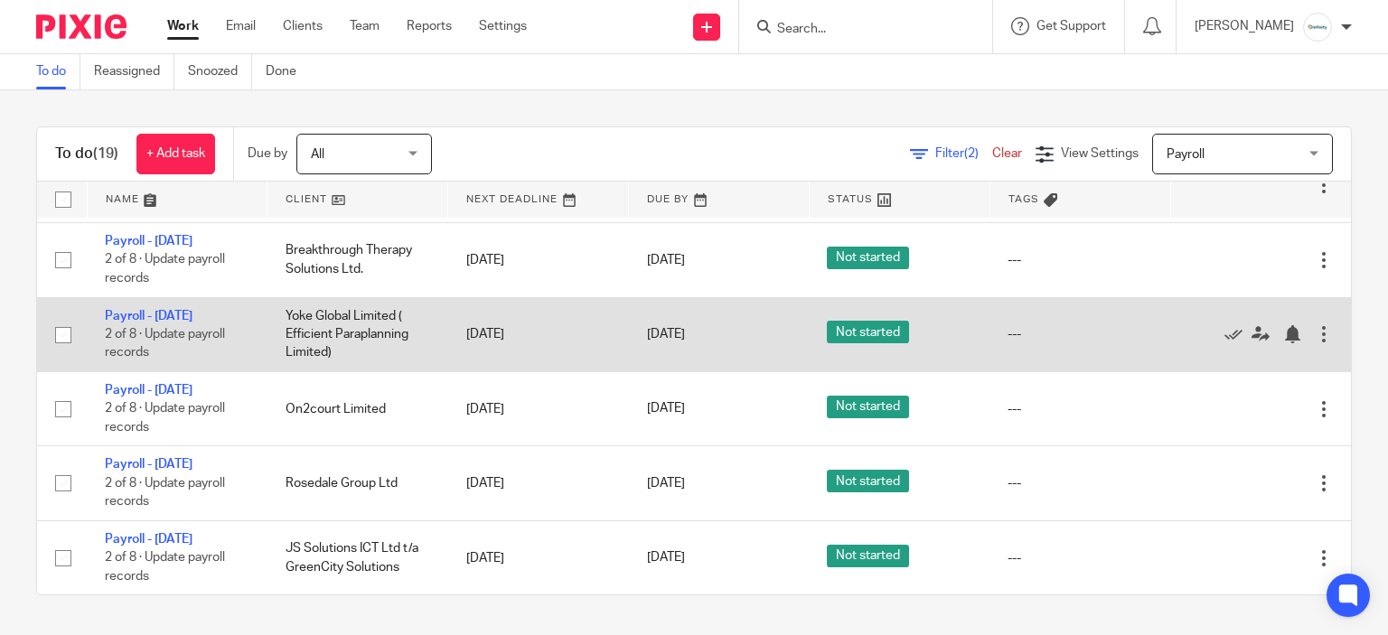
scroll to position [1380, 0]
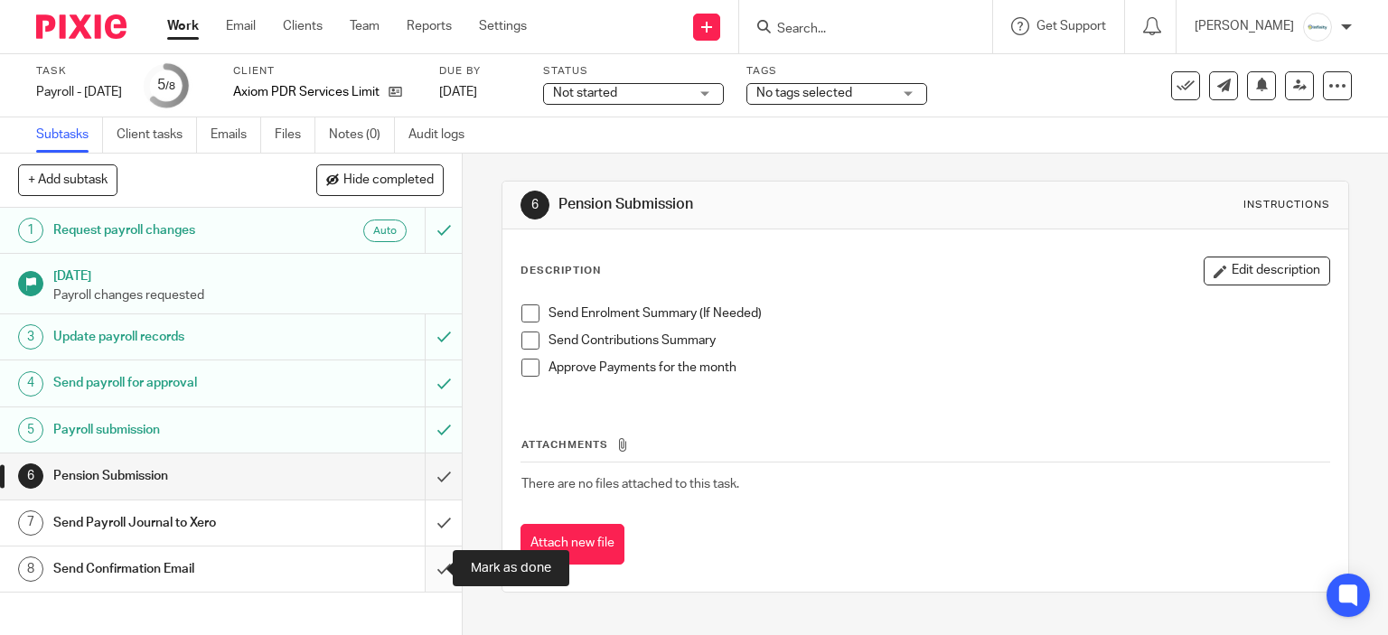
click at [428, 567] on input "submit" at bounding box center [231, 569] width 462 height 45
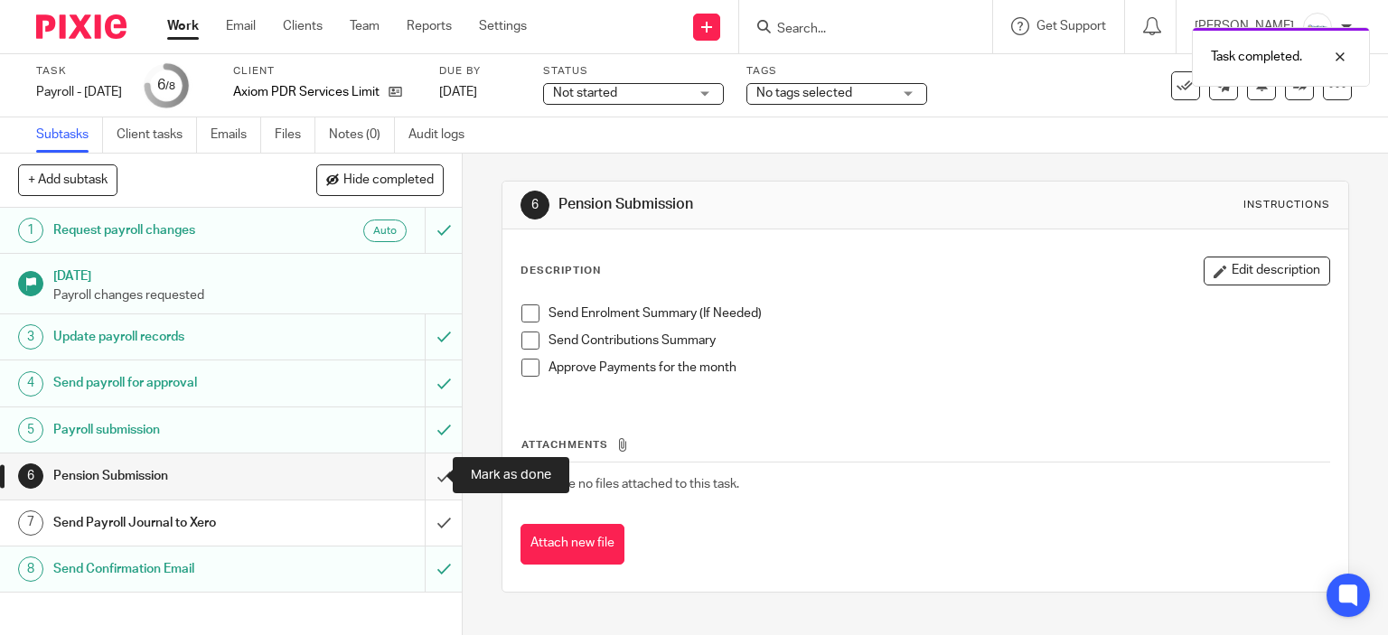
click at [418, 478] on input "submit" at bounding box center [231, 476] width 462 height 45
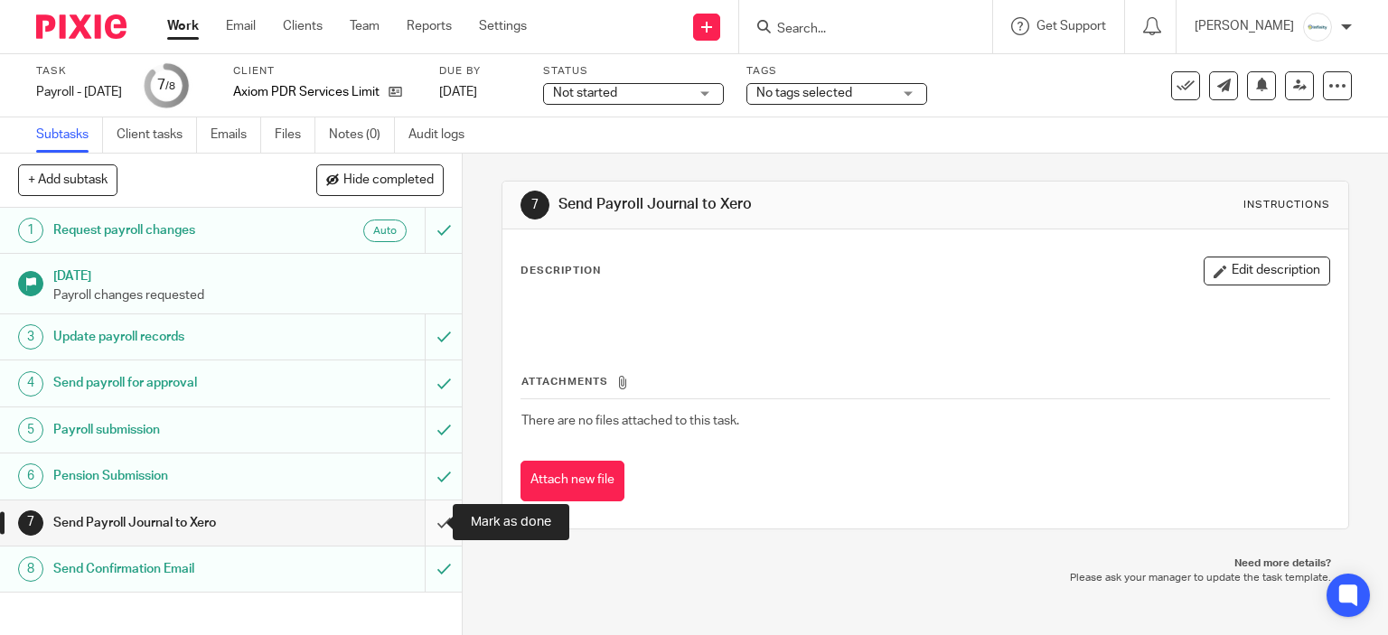
click at [426, 520] on input "submit" at bounding box center [231, 523] width 462 height 45
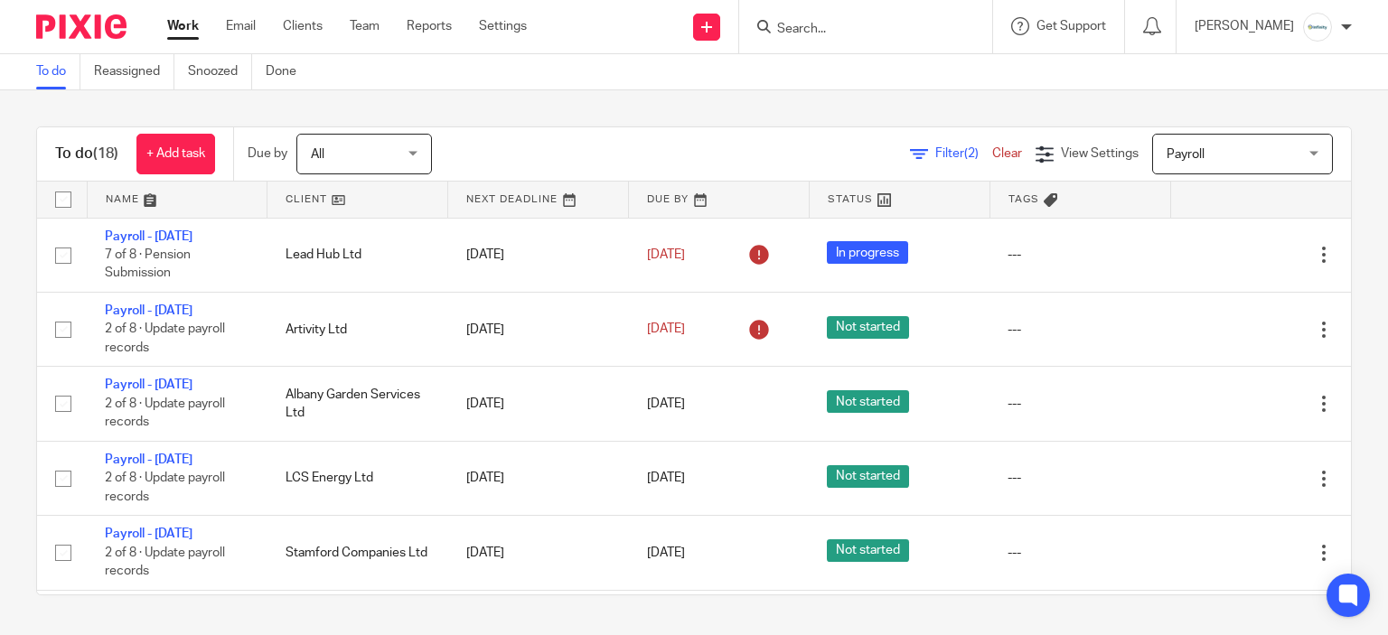
click at [799, 22] on input "Search" at bounding box center [856, 30] width 163 height 16
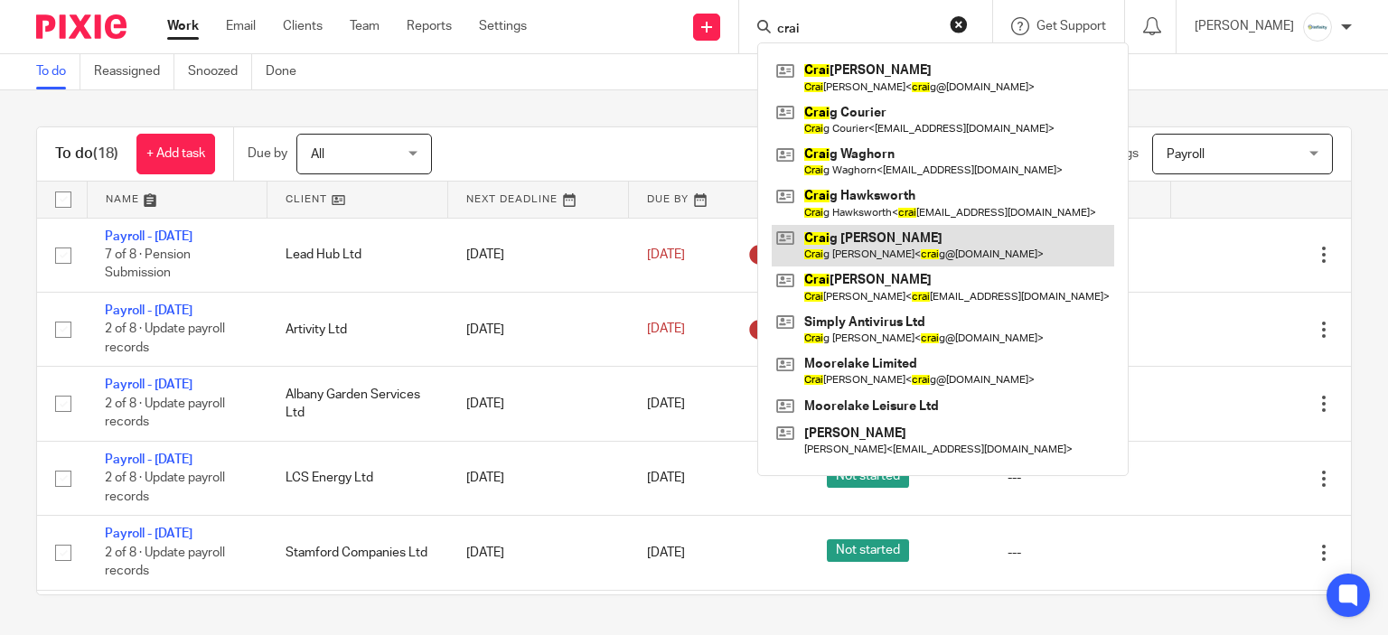
type input "crai"
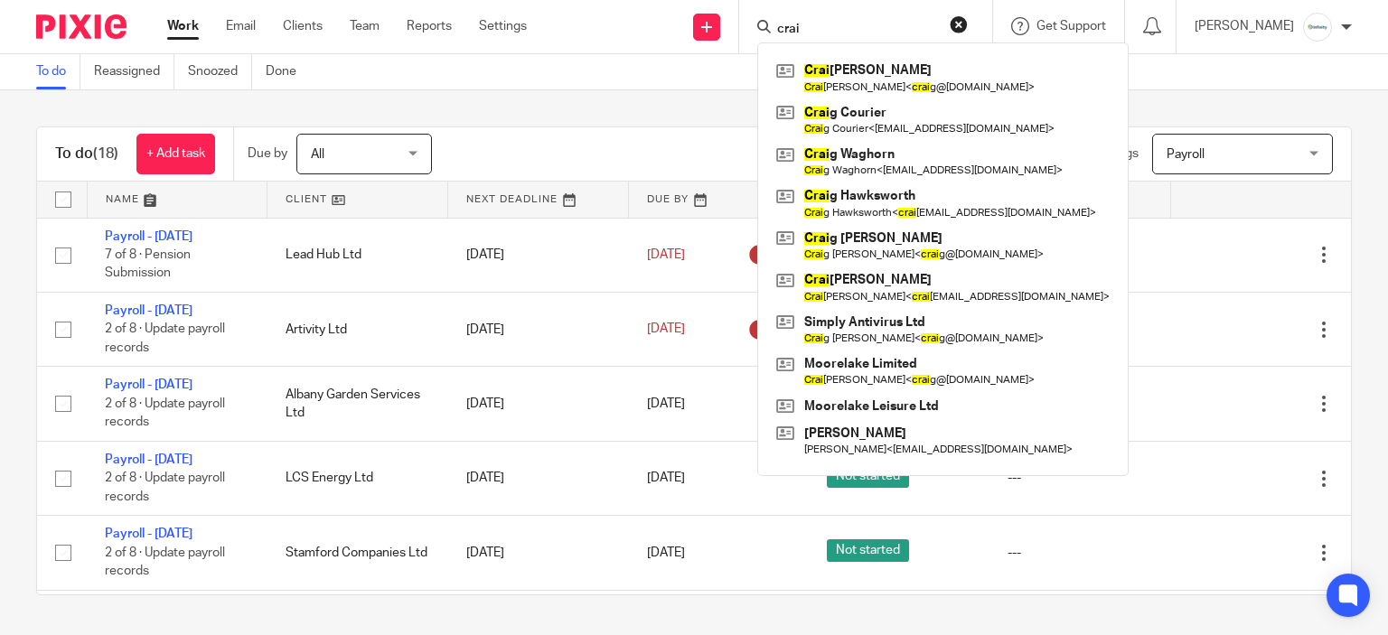
click at [651, 85] on div "To do Reassigned Snoozed Done" at bounding box center [694, 72] width 1388 height 36
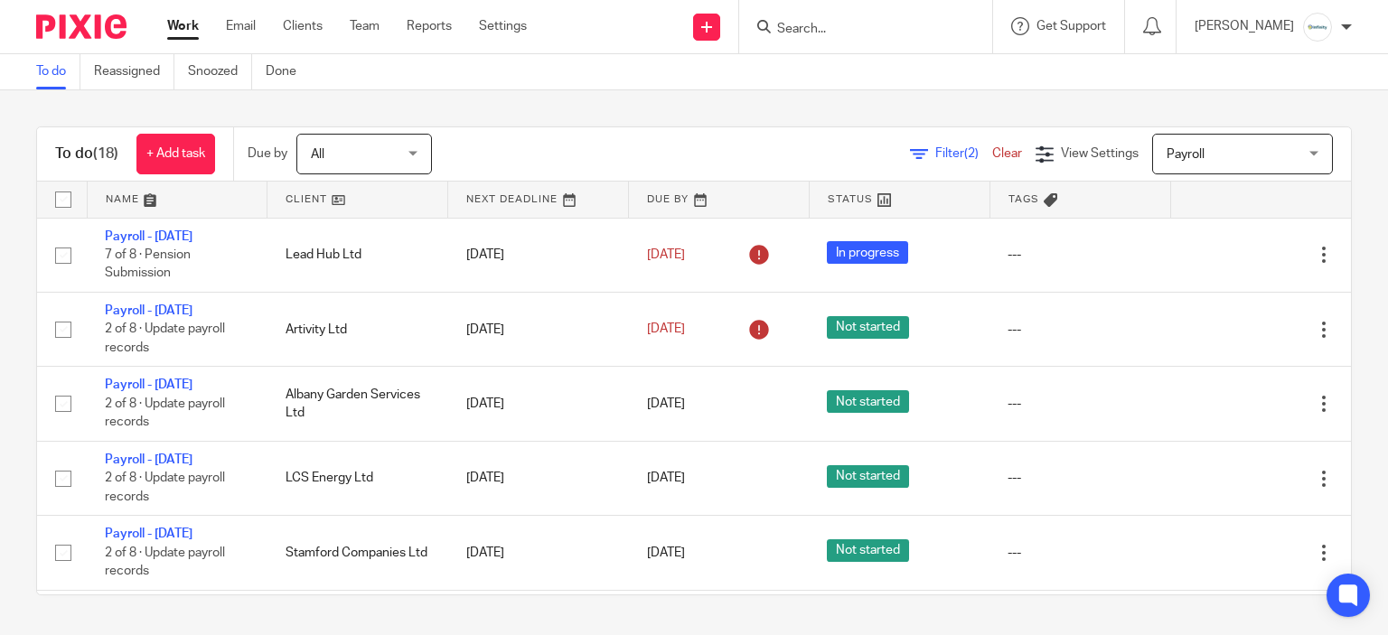
click at [803, 32] on input "Search" at bounding box center [856, 30] width 163 height 16
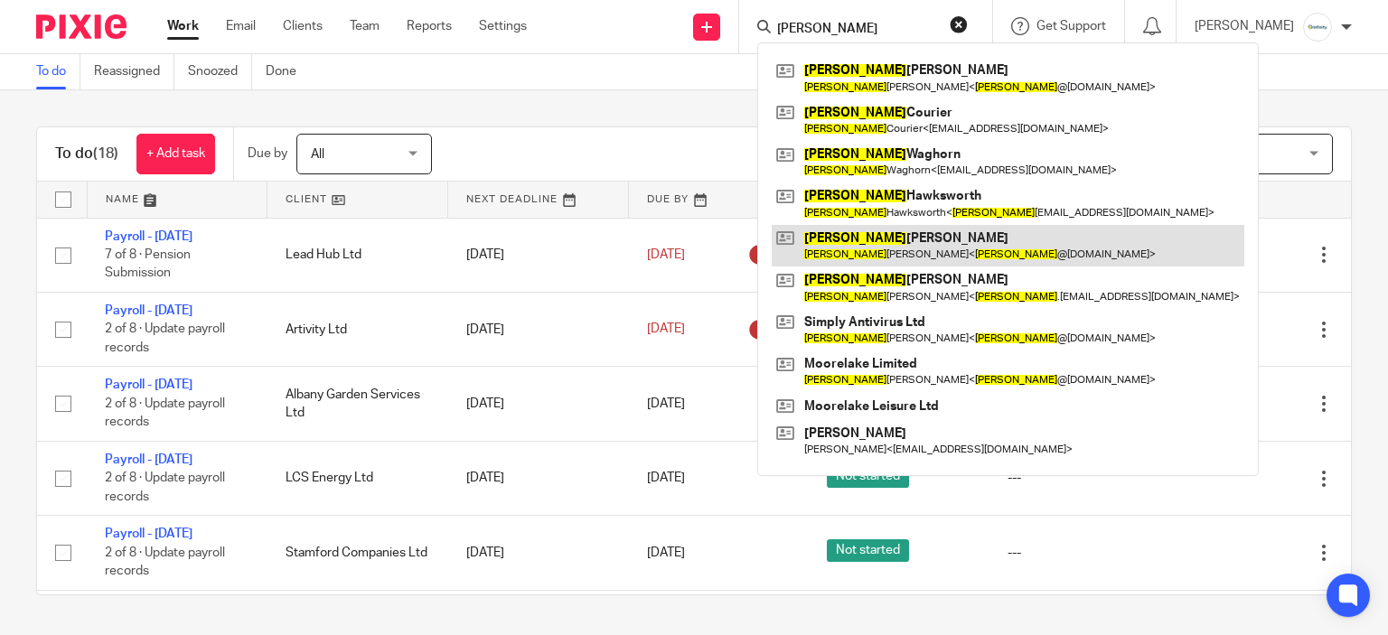
type input "craig"
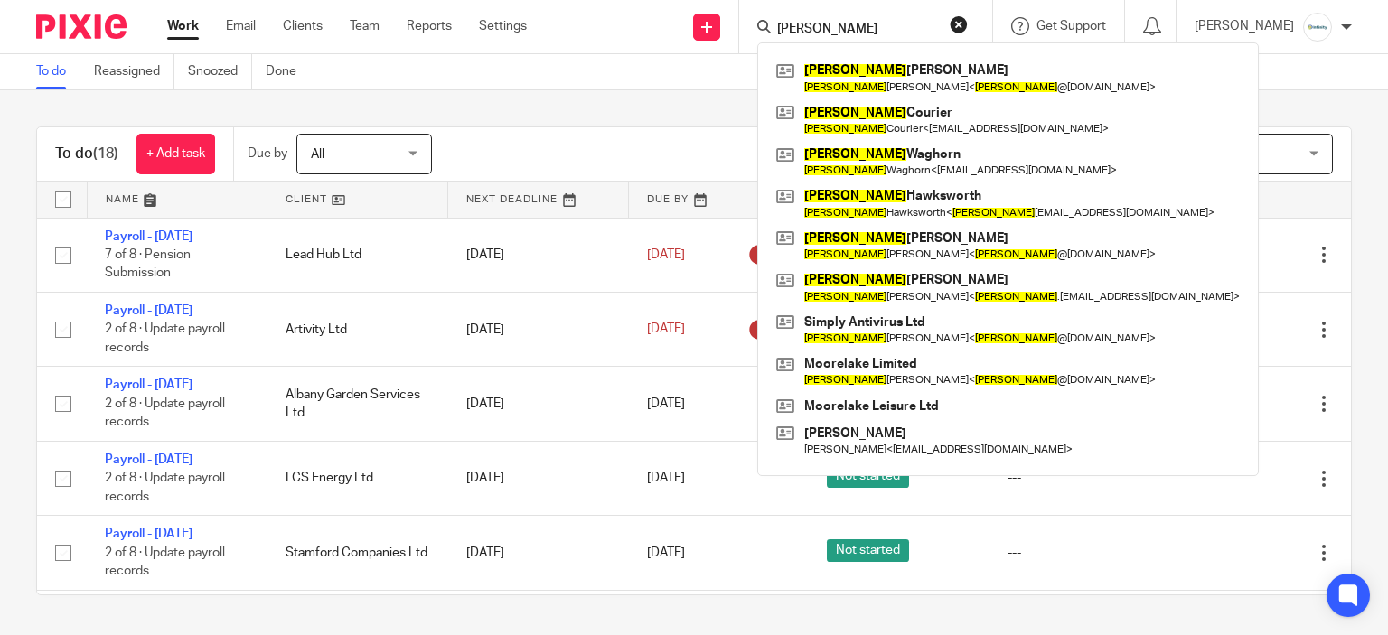
click at [644, 98] on div "To do (18) + Add task Due by All All Today Tomorrow This week Next week This mo…" at bounding box center [694, 360] width 1388 height 541
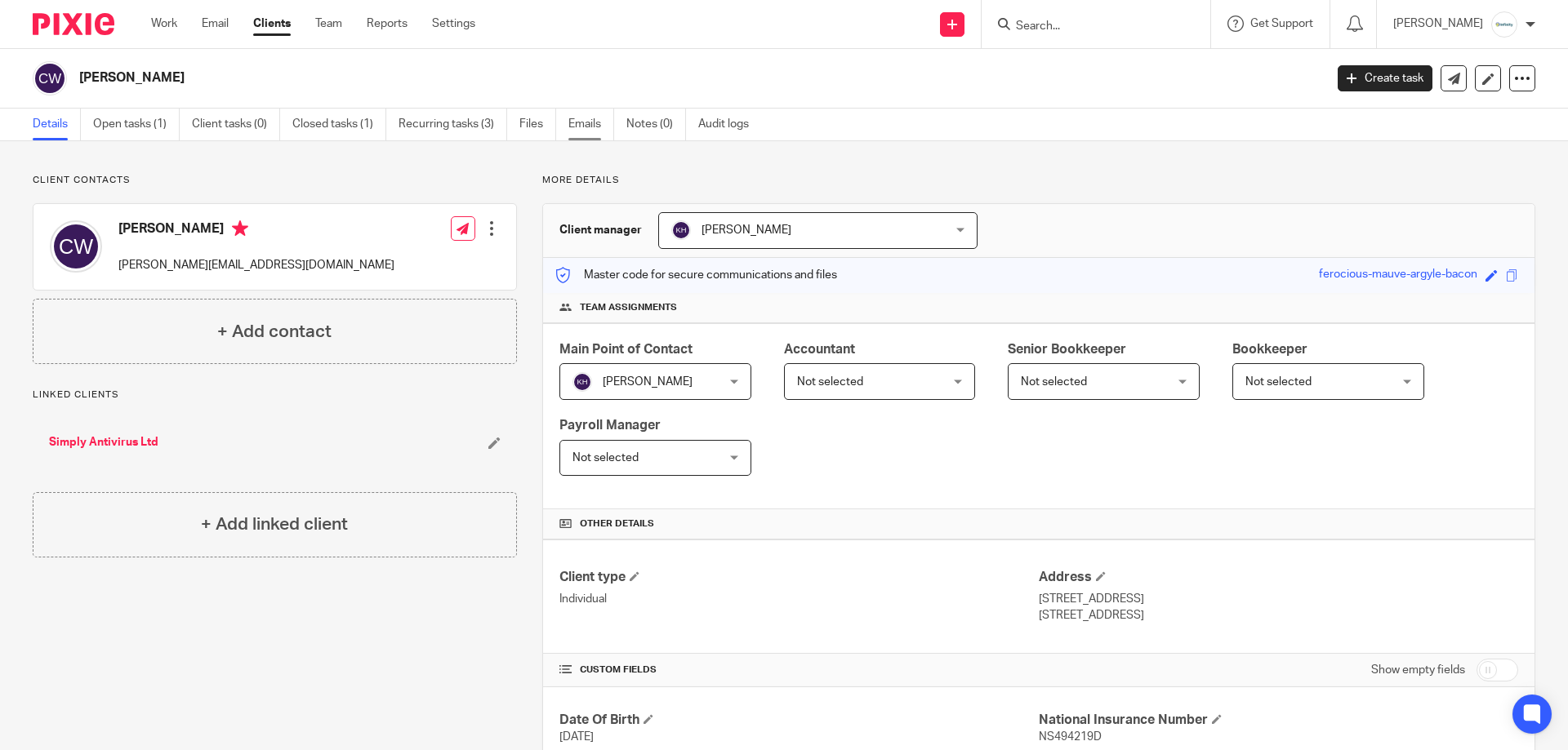
click at [573, 129] on link "Emails" at bounding box center [591, 124] width 46 height 32
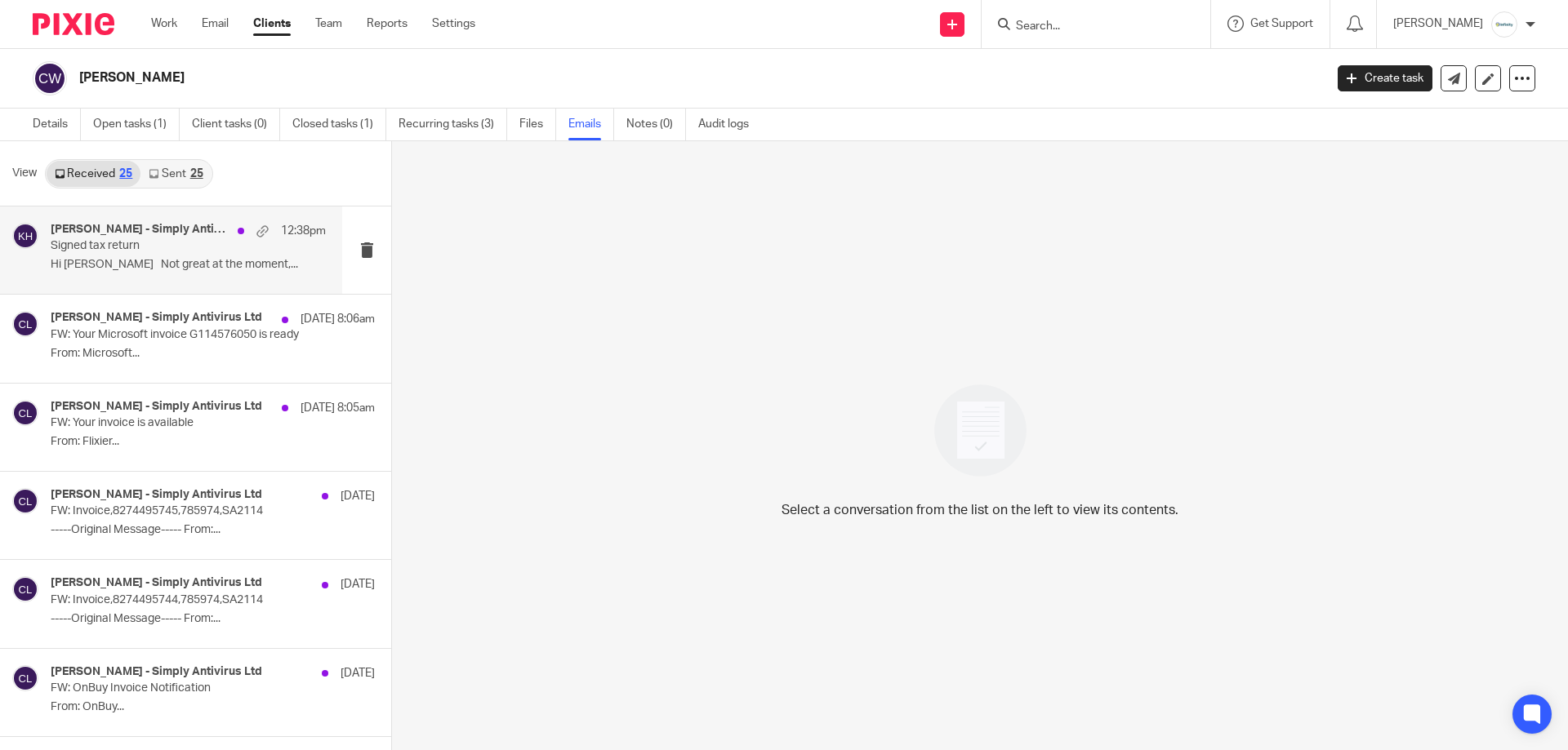
click at [166, 260] on p "Hi Kerry Not great at the moment,..." at bounding box center [188, 265] width 276 height 14
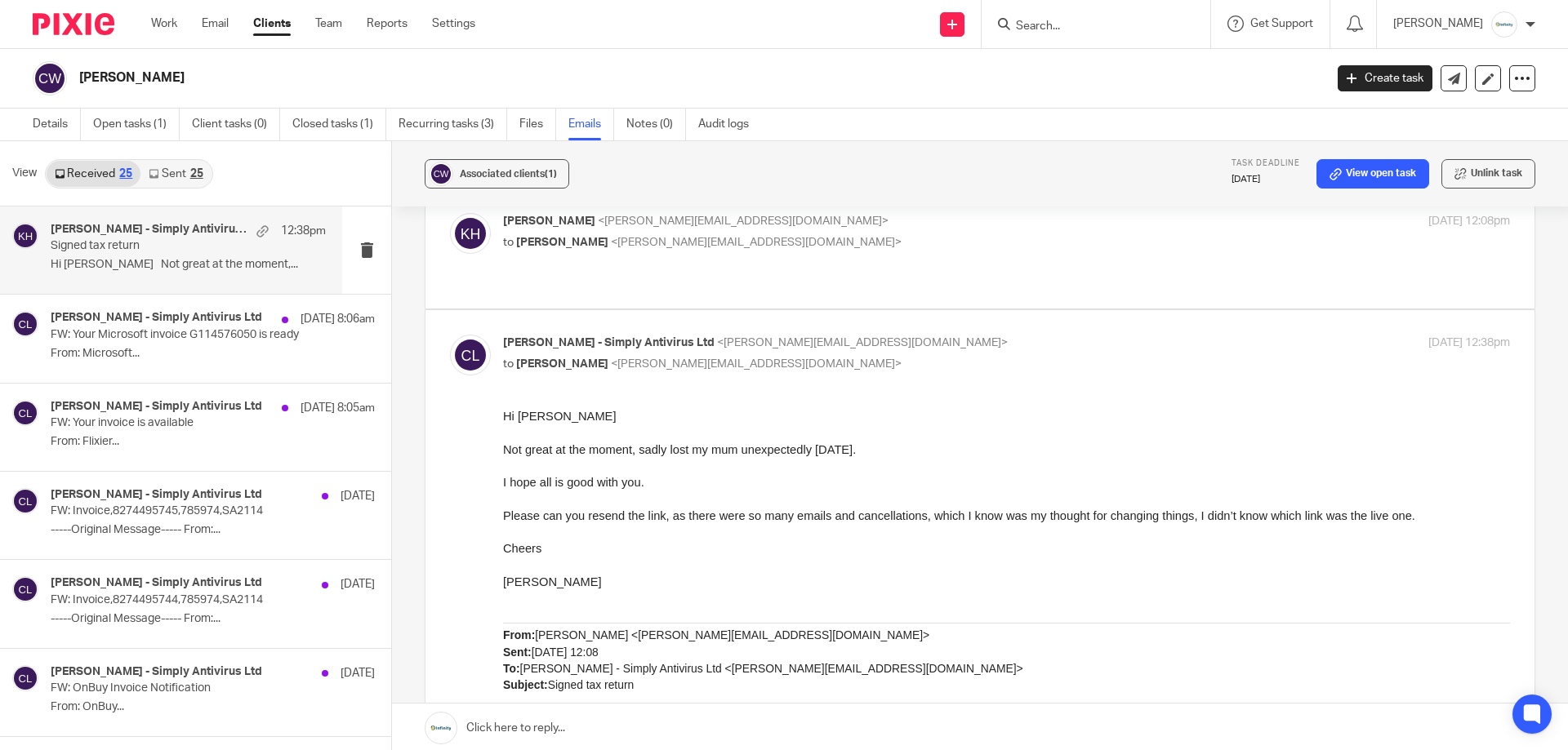
scroll to position [81, 0]
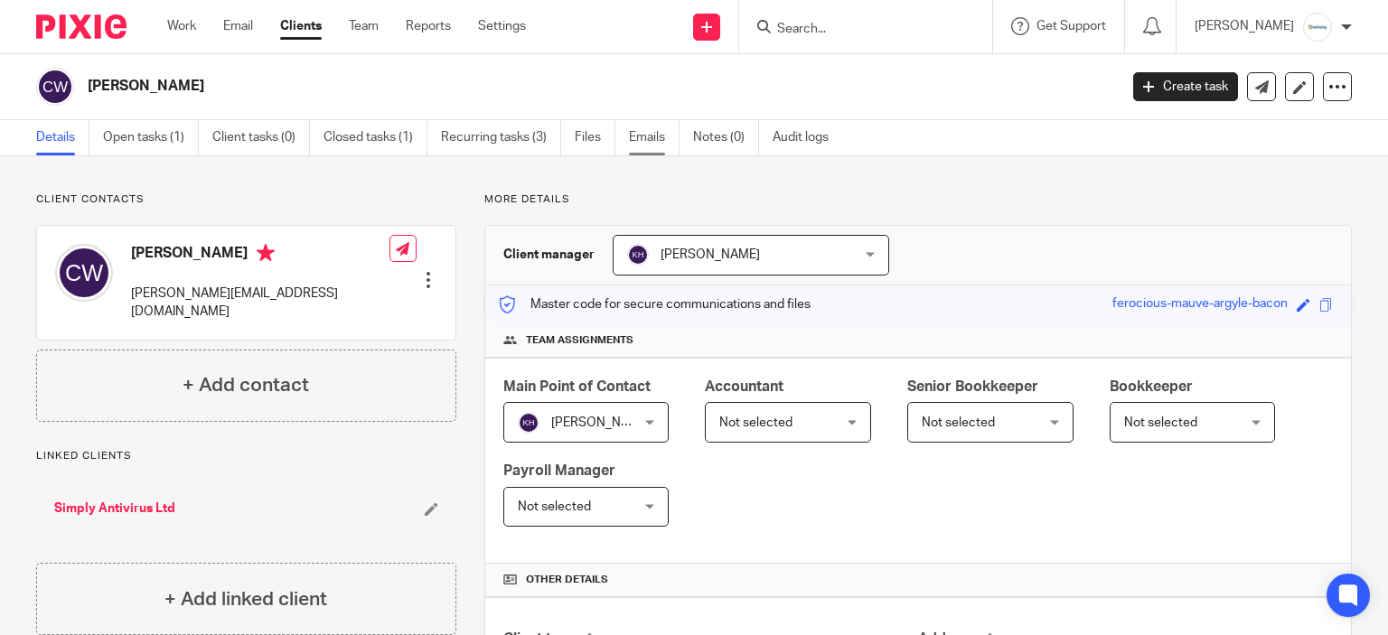
click at [640, 152] on link "Emails" at bounding box center [654, 137] width 51 height 35
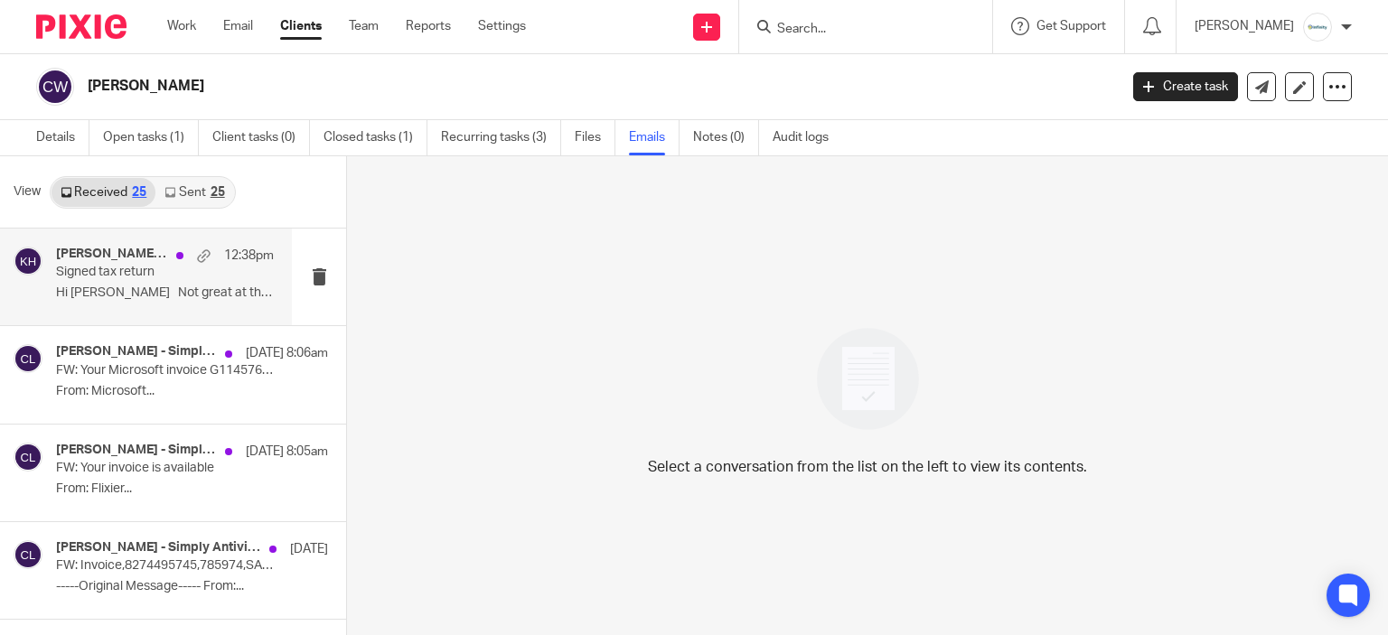
click at [198, 301] on div "[PERSON_NAME], [PERSON_NAME] - Simply Antivirus Ltd 12:38pm Signed tax return H…" at bounding box center [165, 277] width 218 height 61
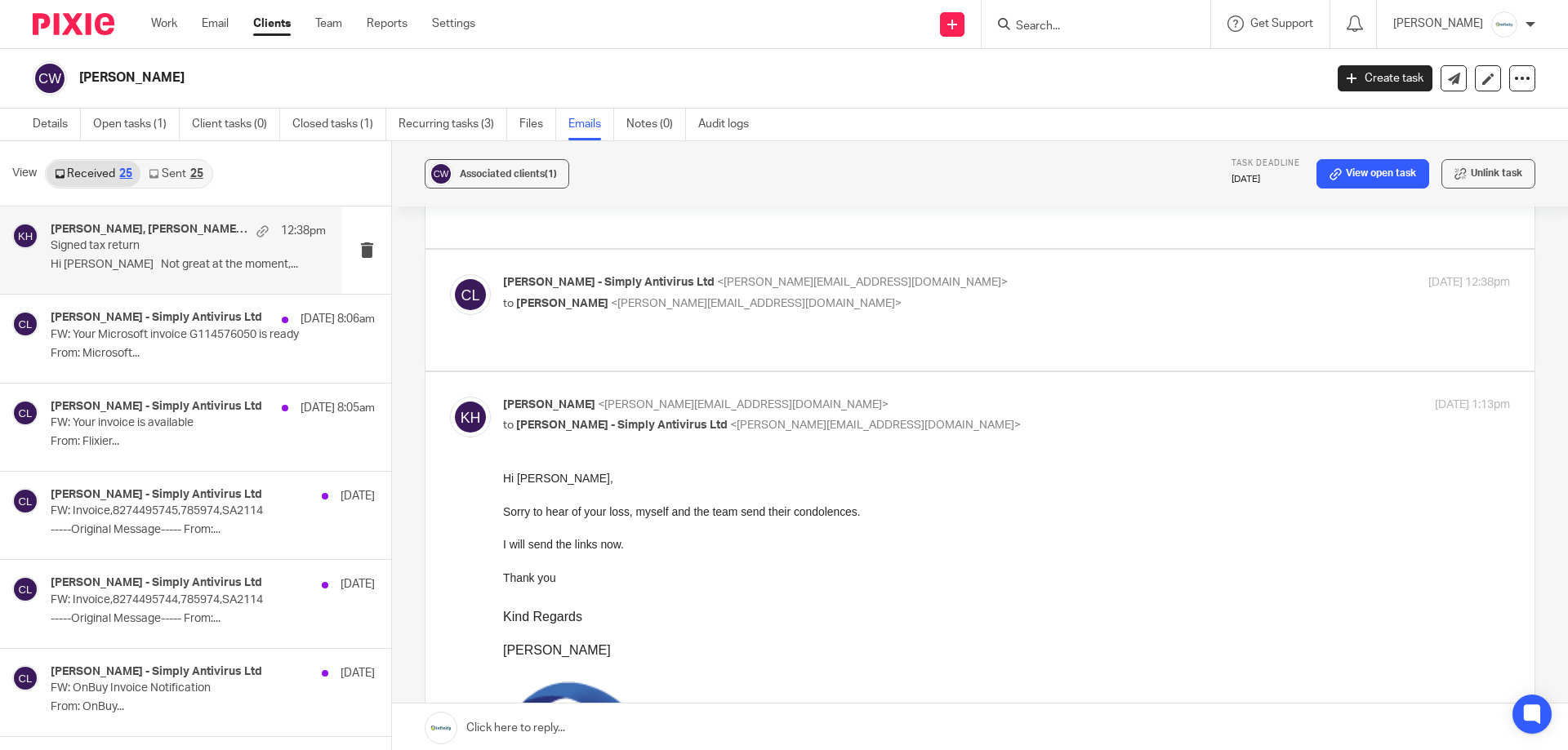
scroll to position [164, 0]
